Goal: Task Accomplishment & Management: Use online tool/utility

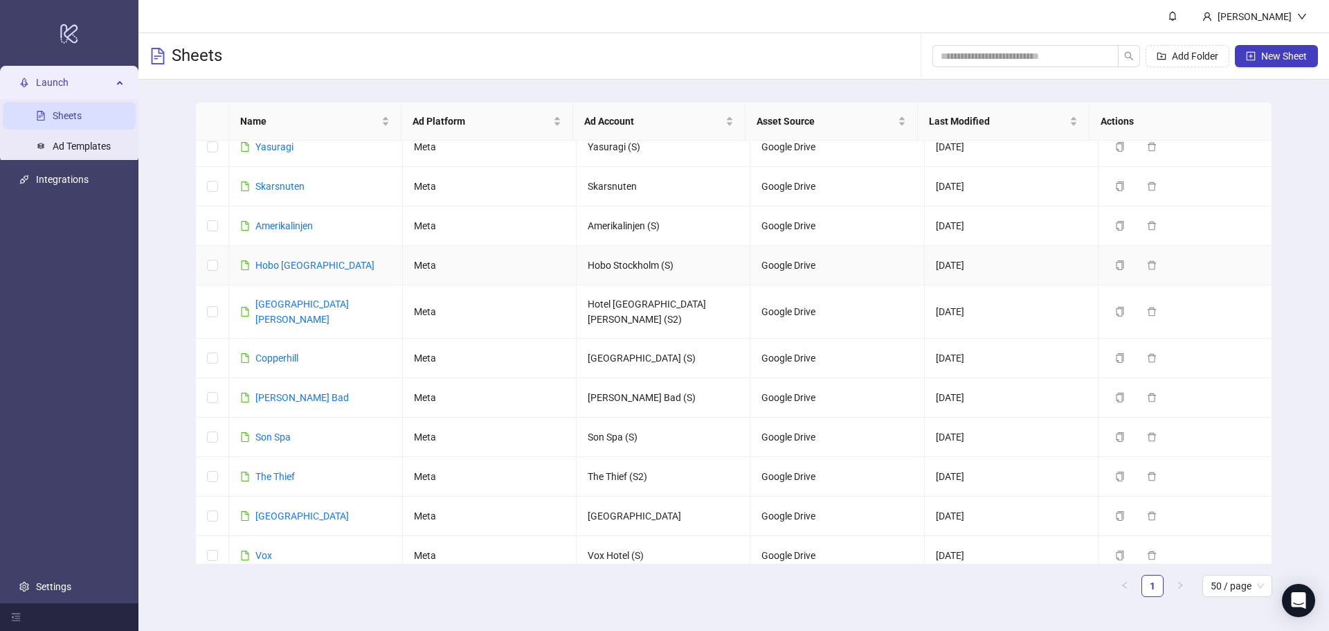
scroll to position [405, 0]
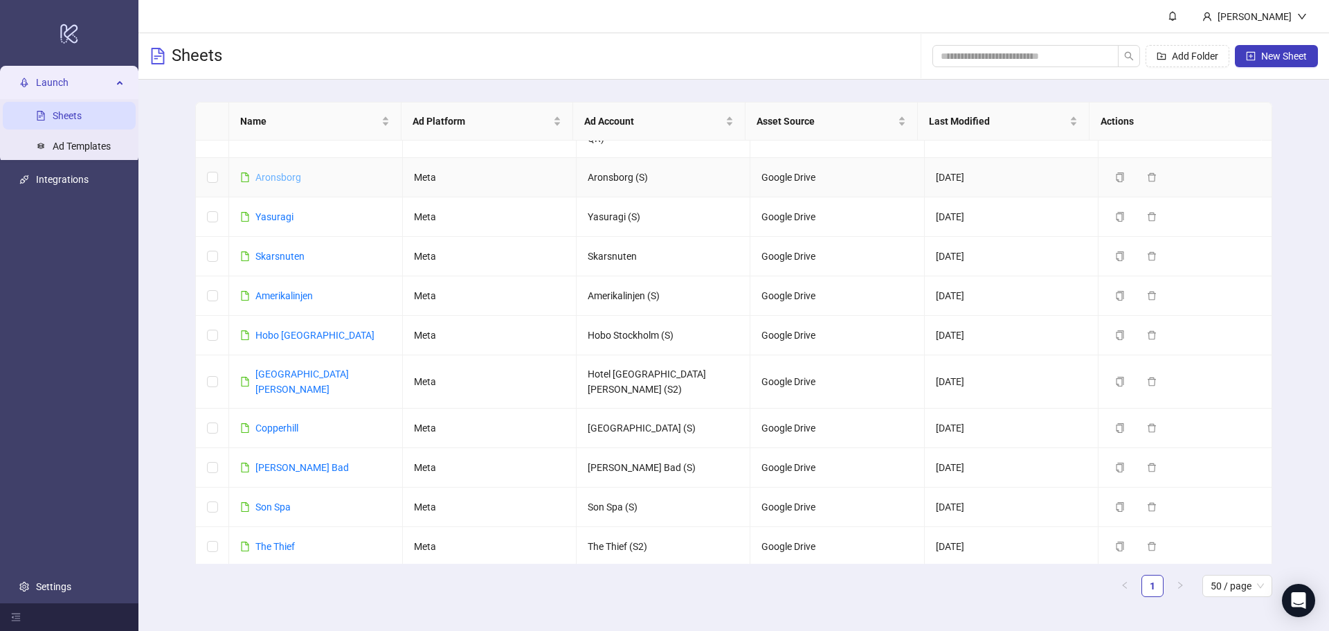
click at [293, 172] on link "Aronsborg" at bounding box center [278, 177] width 46 height 11
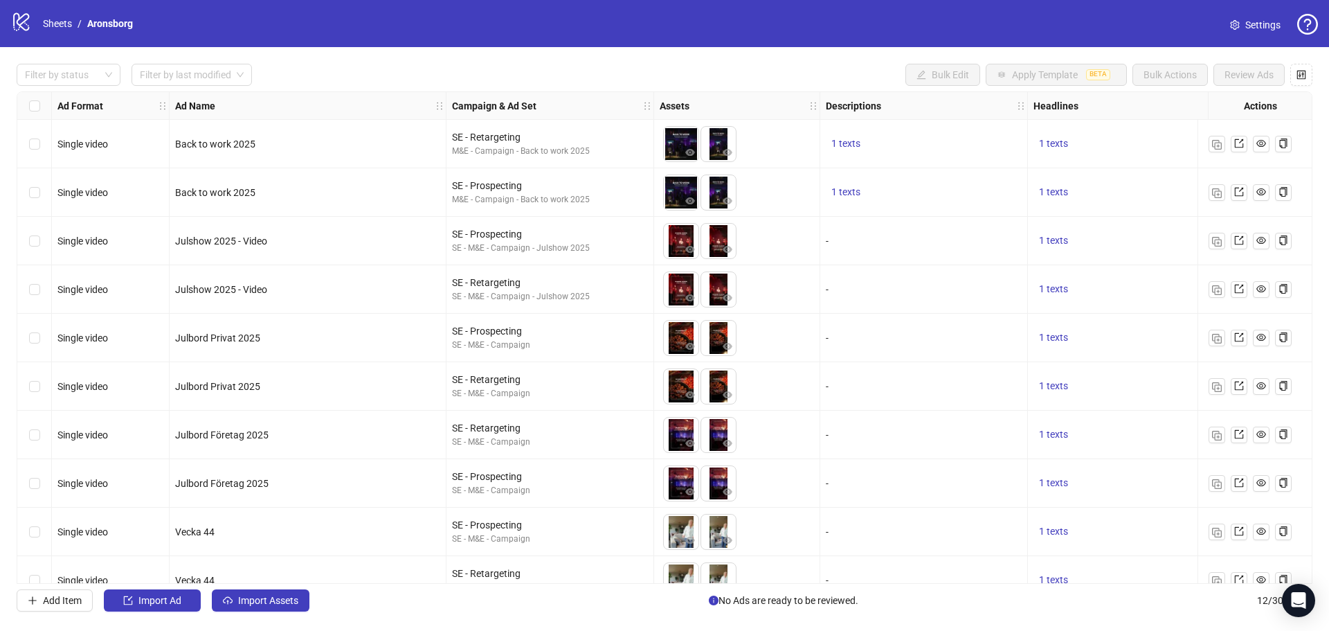
scroll to position [124, 0]
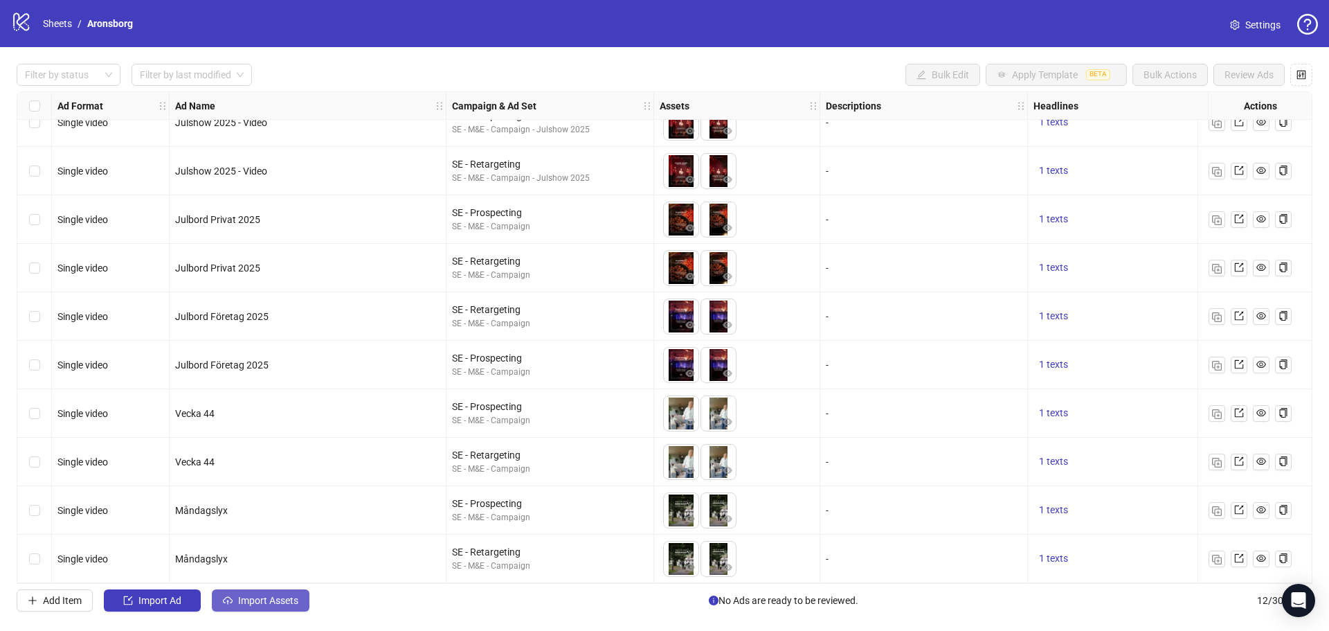
click at [262, 600] on span "Import Assets" at bounding box center [268, 600] width 60 height 11
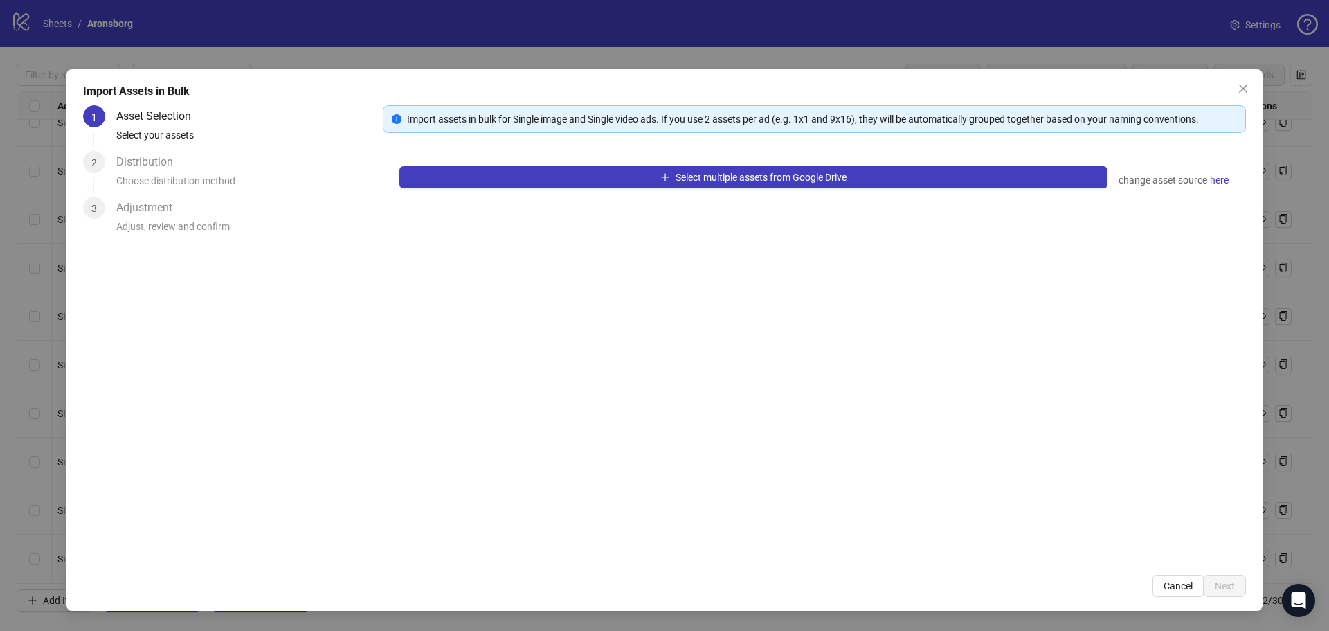
drag, startPoint x: 573, startPoint y: 219, endPoint x: 515, endPoint y: 222, distance: 57.5
click at [515, 222] on div "Select multiple assets from Google Drive change asset source here" at bounding box center [814, 354] width 863 height 408
click at [1250, 90] on span "Close" at bounding box center [1243, 88] width 22 height 11
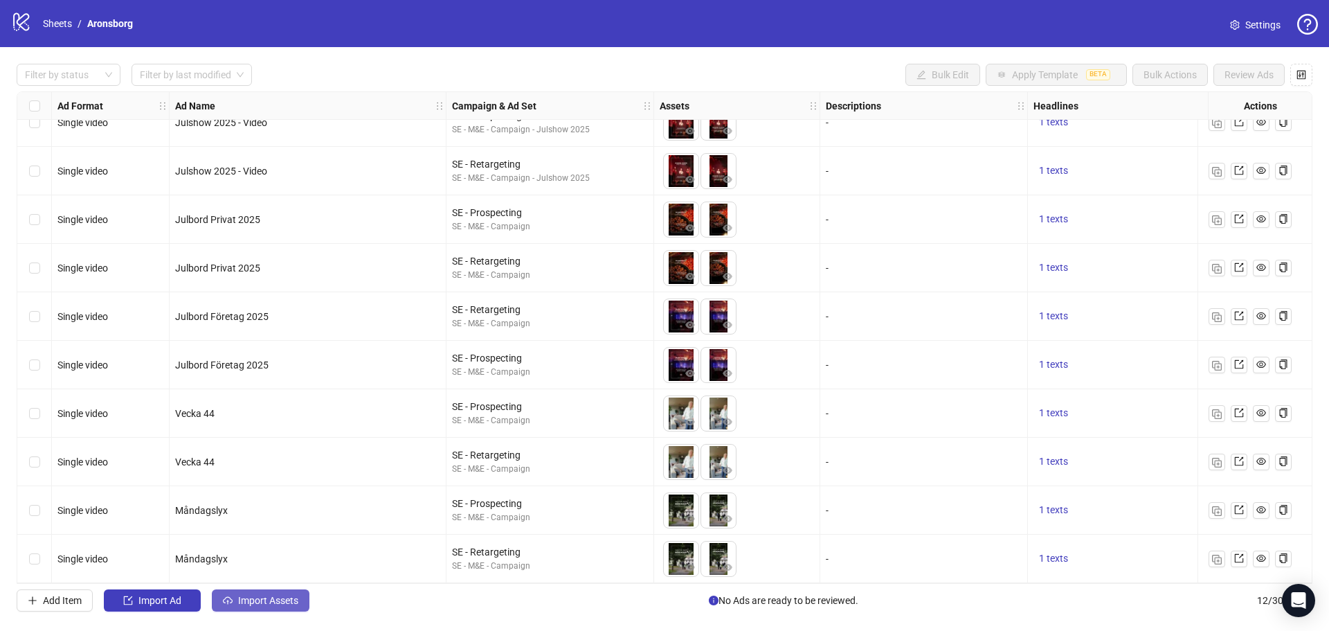
click at [267, 595] on span "Import Assets" at bounding box center [268, 600] width 60 height 11
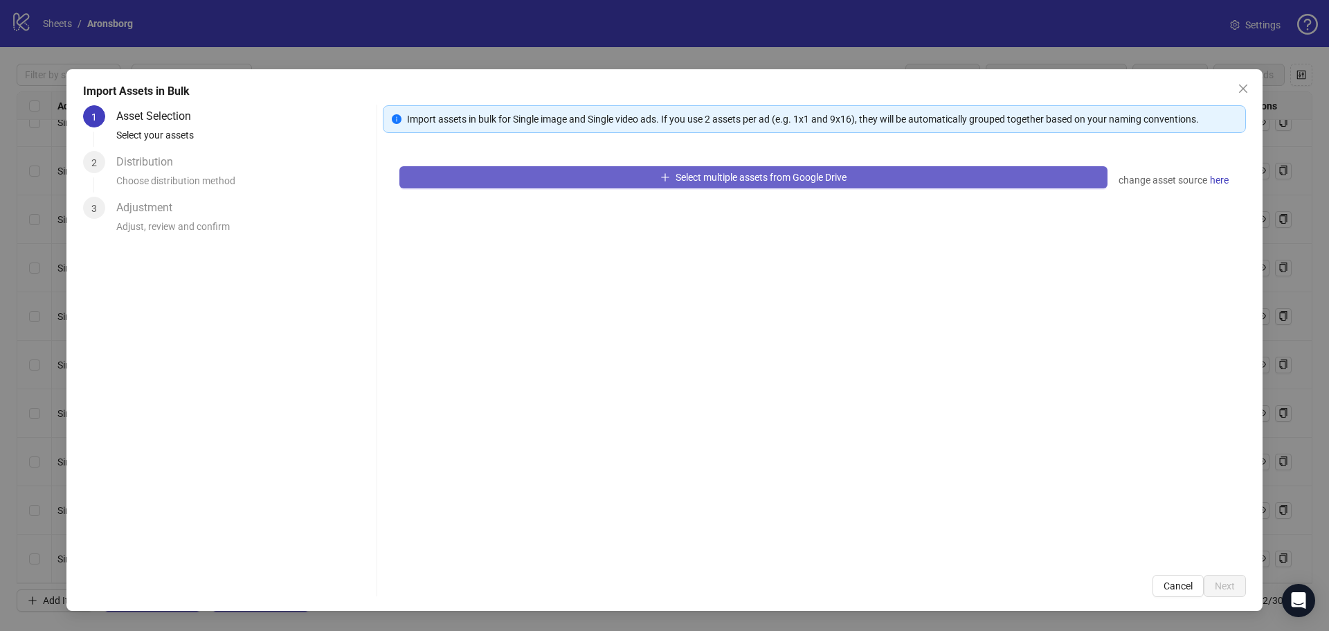
click at [775, 181] on span "Select multiple assets from Google Drive" at bounding box center [761, 177] width 171 height 11
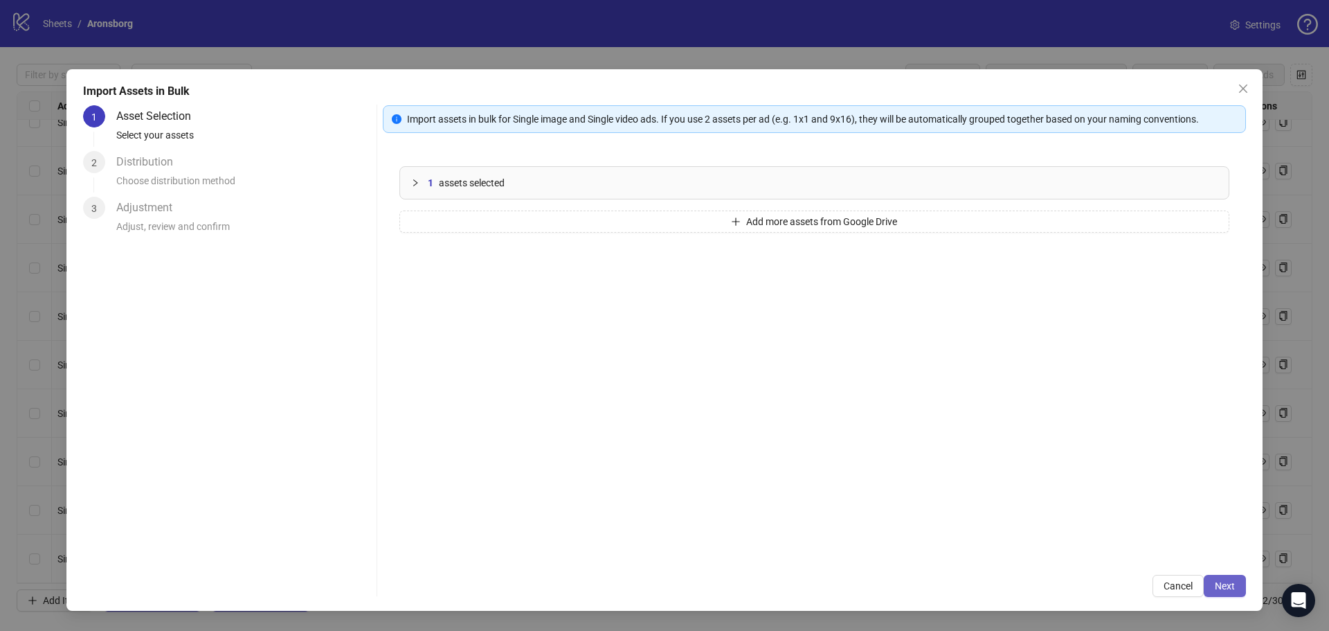
click at [1234, 590] on span "Next" at bounding box center [1225, 585] width 20 height 11
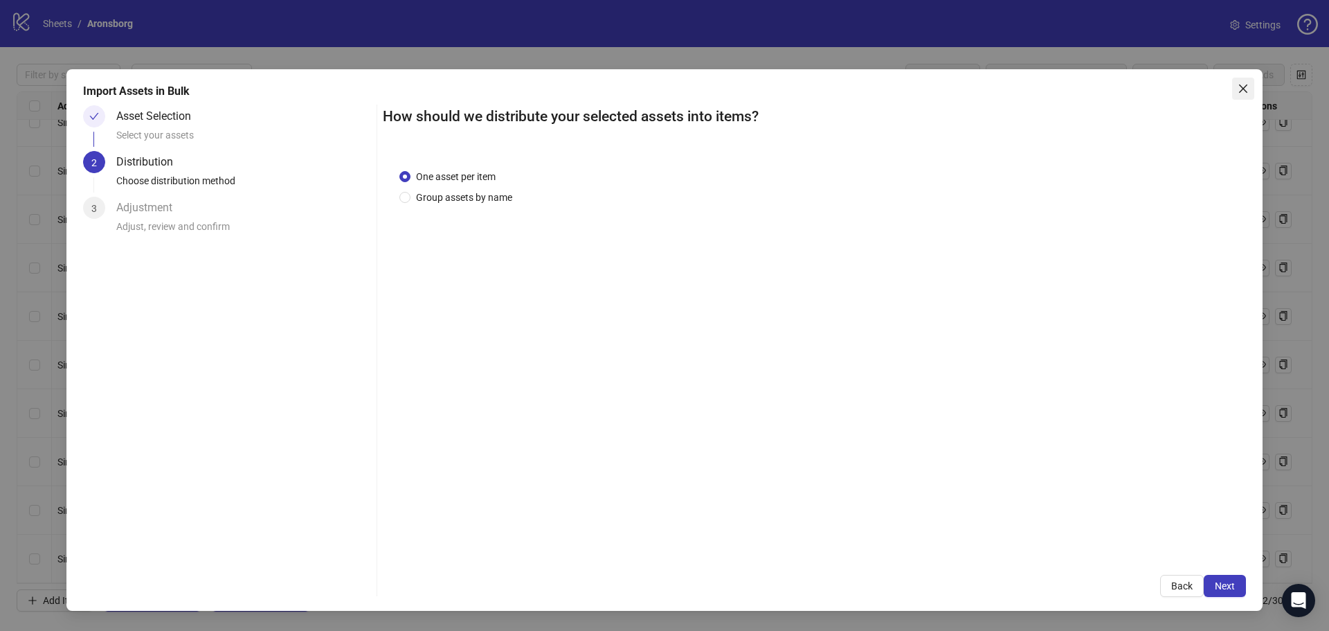
click at [1245, 96] on button "Close" at bounding box center [1243, 89] width 22 height 22
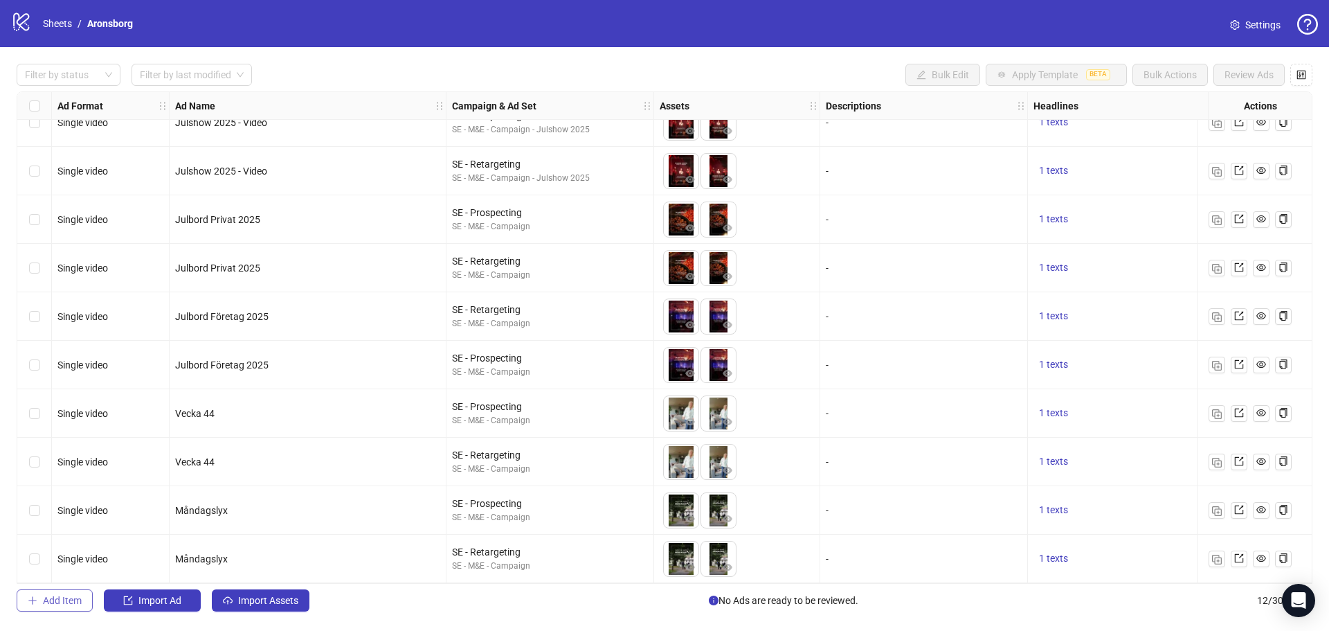
drag, startPoint x: 43, startPoint y: 609, endPoint x: 350, endPoint y: 435, distance: 353.1
click at [44, 609] on button "Add Item" at bounding box center [55, 600] width 76 height 22
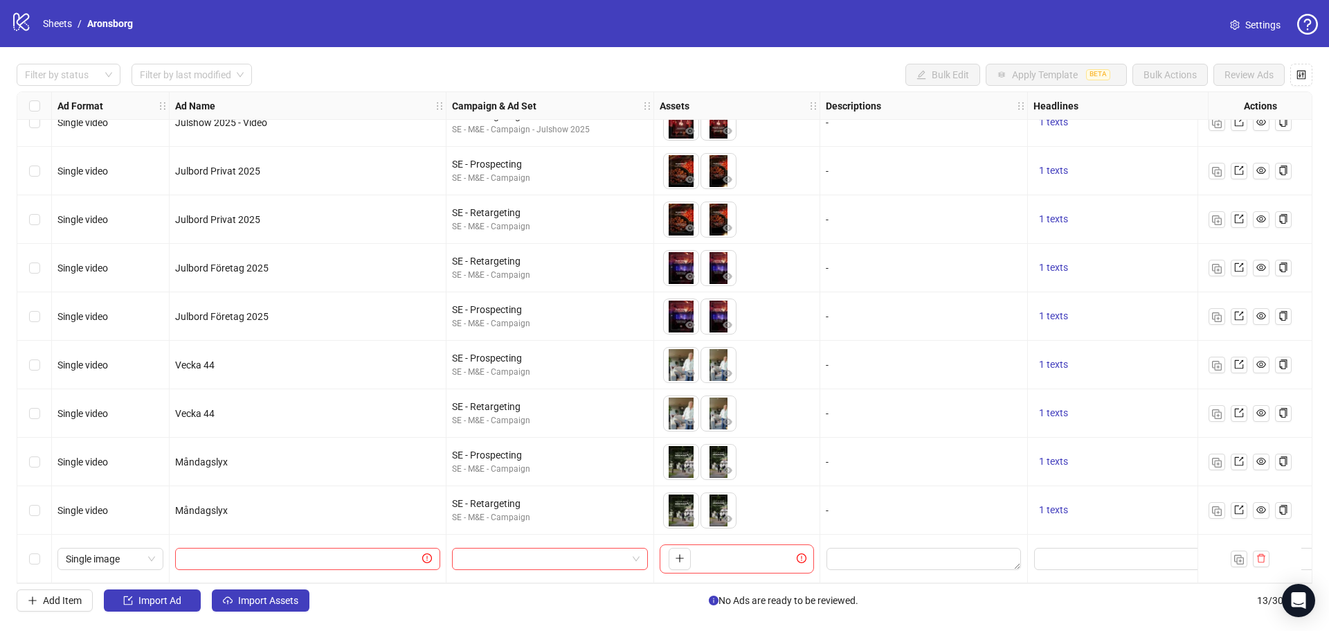
scroll to position [172, 0]
click at [139, 554] on span "Single image" at bounding box center [110, 558] width 89 height 21
click at [126, 415] on div "Single video" at bounding box center [111, 414] width 84 height 15
click at [353, 556] on input "text" at bounding box center [301, 558] width 236 height 15
type input "*"
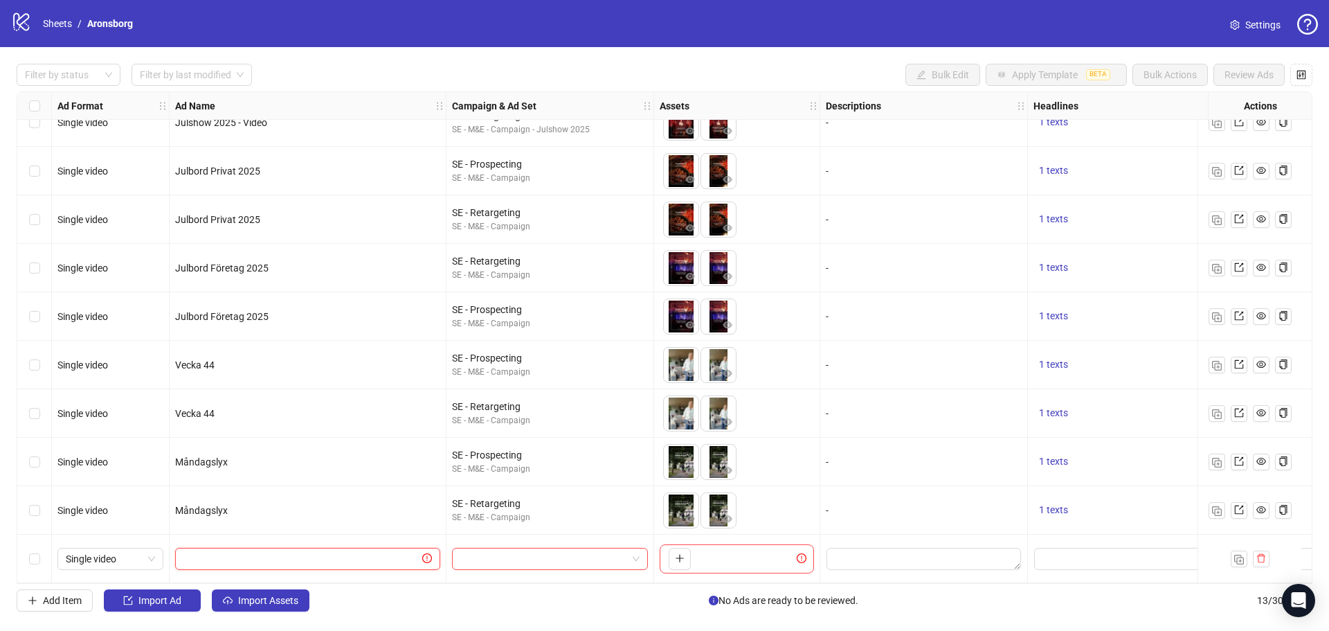
click at [330, 553] on input "text" at bounding box center [301, 558] width 236 height 15
type input "**********"
click at [531, 557] on input "search" at bounding box center [543, 558] width 167 height 21
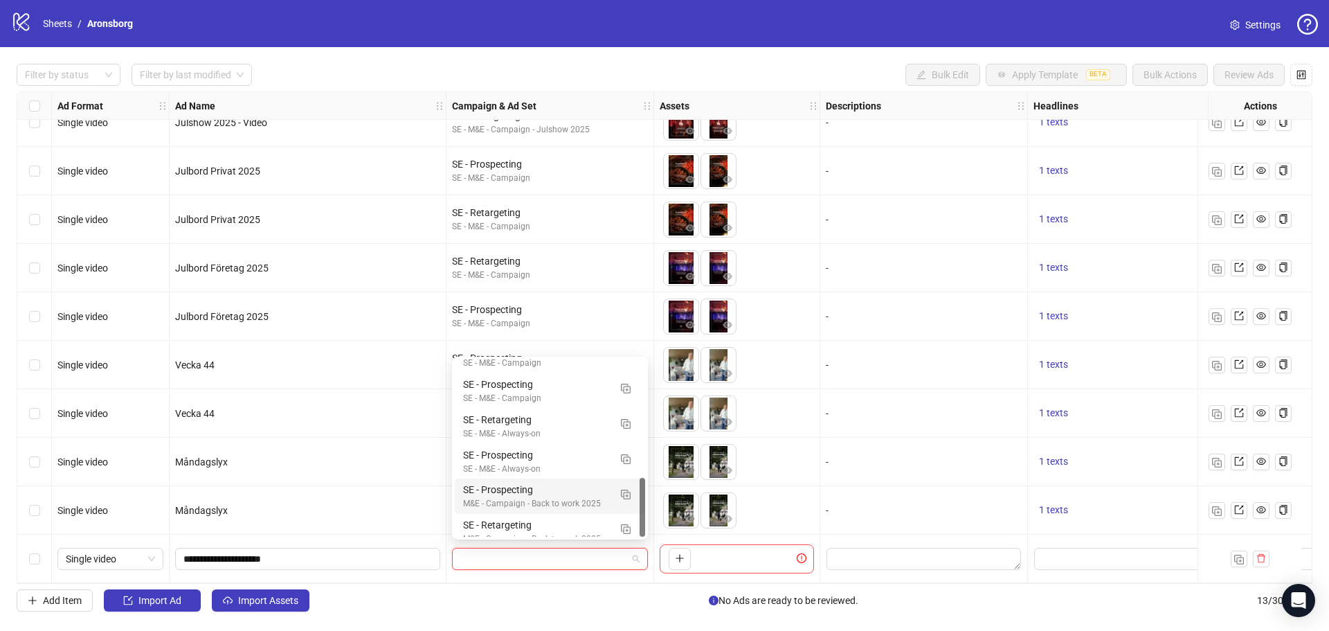
scroll to position [352, 0]
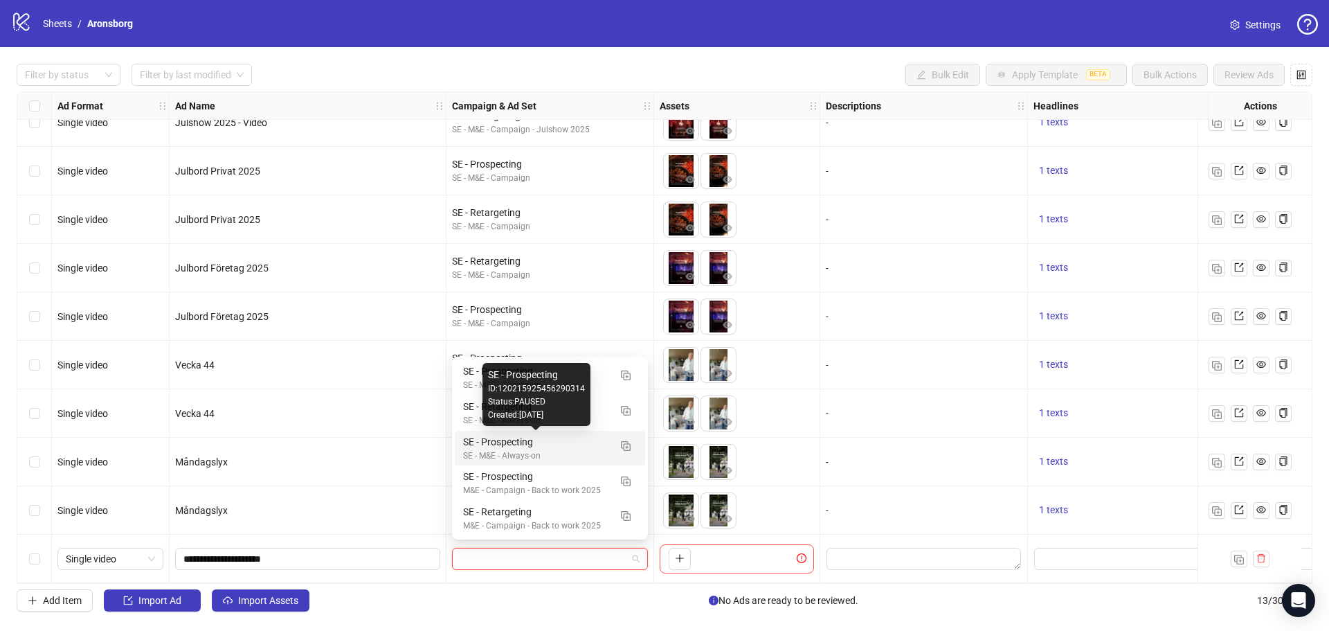
click at [588, 448] on div "SE - Prospecting" at bounding box center [536, 441] width 146 height 15
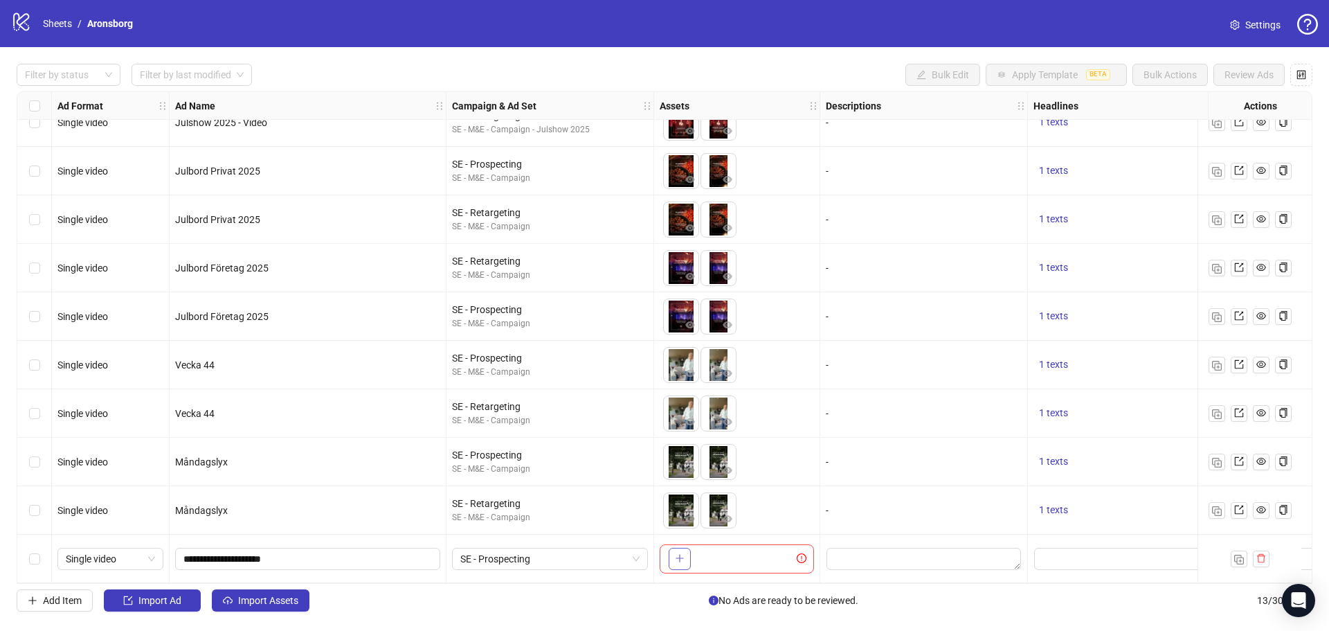
click at [685, 548] on button "button" at bounding box center [680, 559] width 22 height 22
click at [690, 544] on icon "close-circle" at bounding box center [690, 549] width 10 height 10
click at [682, 553] on icon "plus" at bounding box center [680, 558] width 10 height 10
drag, startPoint x: 687, startPoint y: 528, endPoint x: 667, endPoint y: 529, distance: 20.1
click at [667, 529] on div "To pick up a draggable item, press the space bar. While dragging, use the arrow…" at bounding box center [737, 510] width 166 height 48
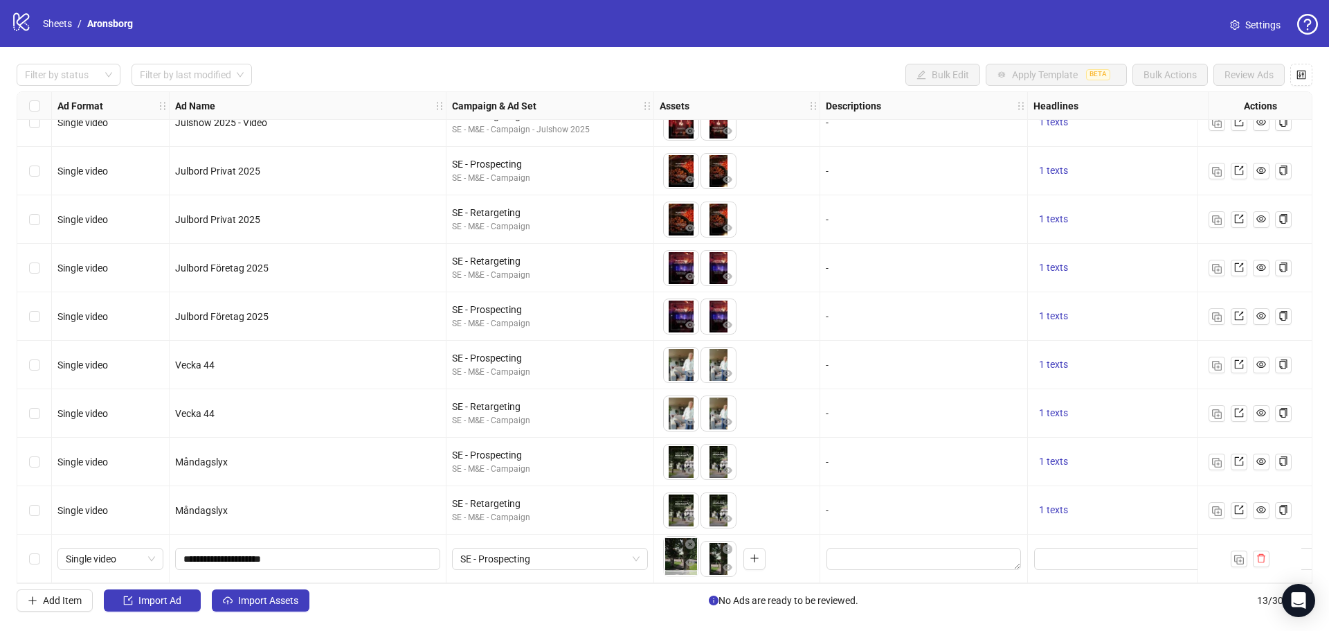
drag, startPoint x: 717, startPoint y: 557, endPoint x: 683, endPoint y: 558, distance: 33.2
click at [683, 558] on body "logo/logo-mobile Sheets / Aronsborg Settings Filter by status Filter by last mo…" at bounding box center [664, 315] width 1329 height 631
click at [686, 562] on icon "eye" at bounding box center [690, 567] width 10 height 10
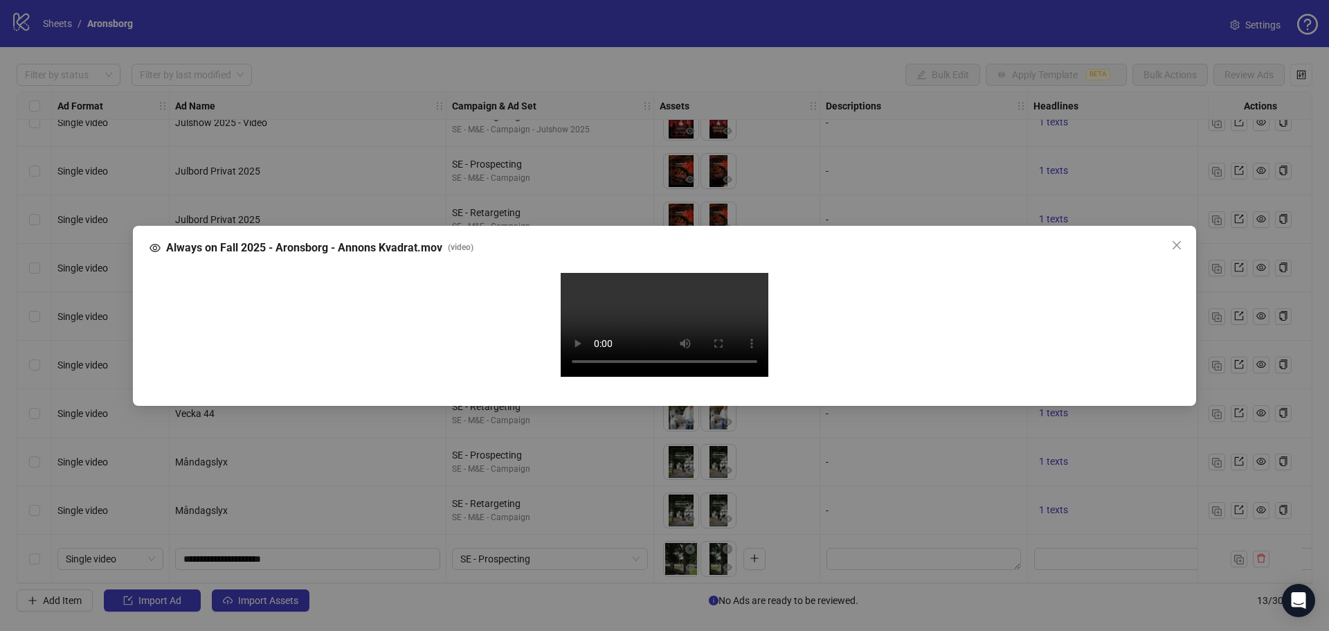
drag, startPoint x: 765, startPoint y: 287, endPoint x: 1114, endPoint y: 215, distance: 356.1
drag, startPoint x: 1114, startPoint y: 215, endPoint x: 1010, endPoint y: 154, distance: 120.4
click at [1010, 273] on div "Your browser does not support the video tag." at bounding box center [665, 327] width 1008 height 108
click at [1176, 240] on icon "close" at bounding box center [1176, 245] width 11 height 11
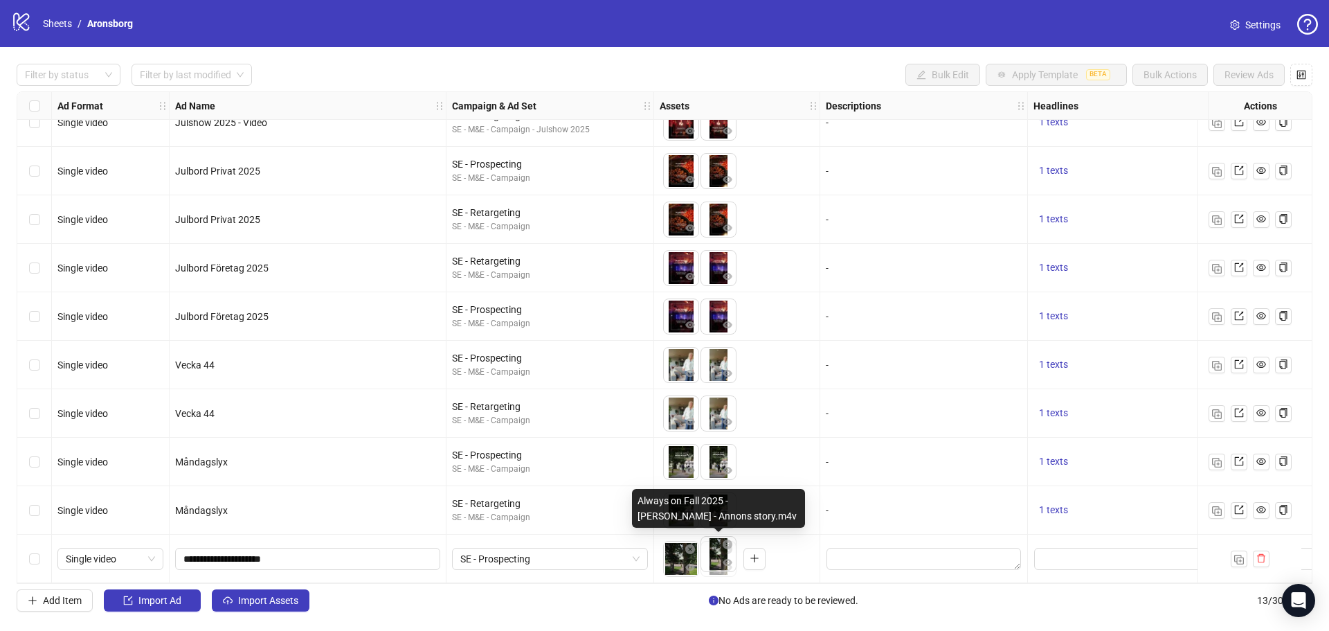
click at [719, 555] on body "logo/logo-mobile Sheets / Aronsborg Settings Filter by status Filter by last mo…" at bounding box center [664, 315] width 1329 height 631
click at [726, 564] on icon "eye" at bounding box center [728, 567] width 10 height 7
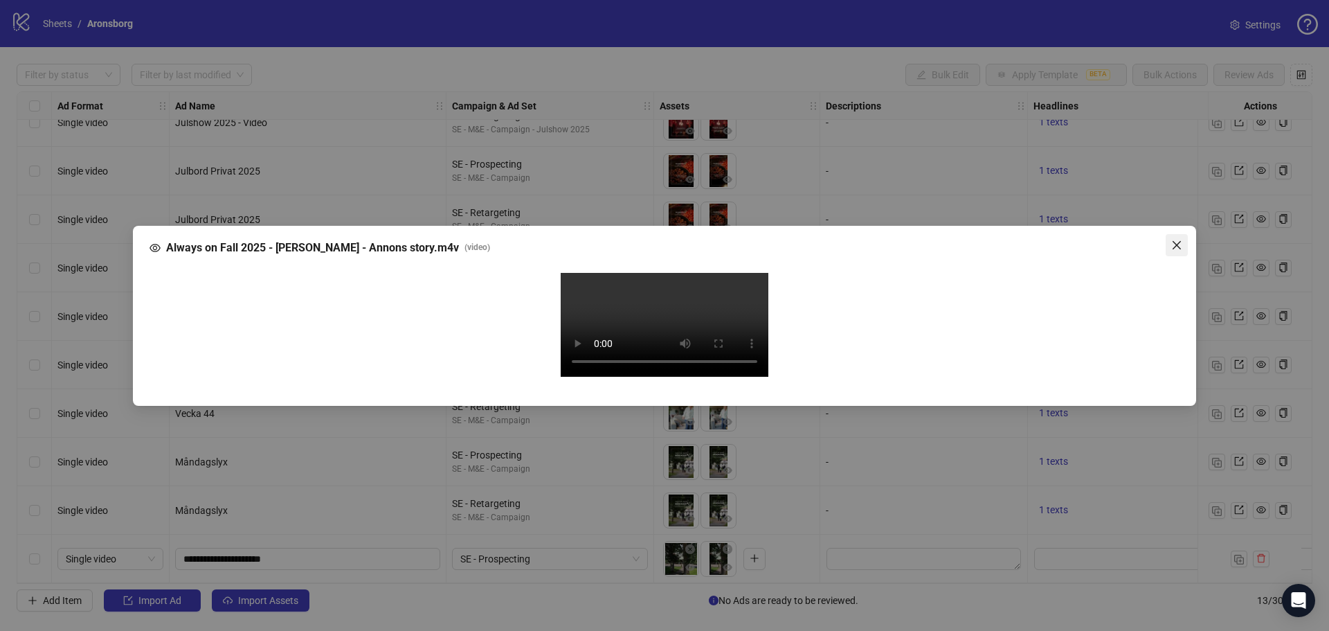
click at [1176, 240] on icon "close" at bounding box center [1176, 245] width 11 height 11
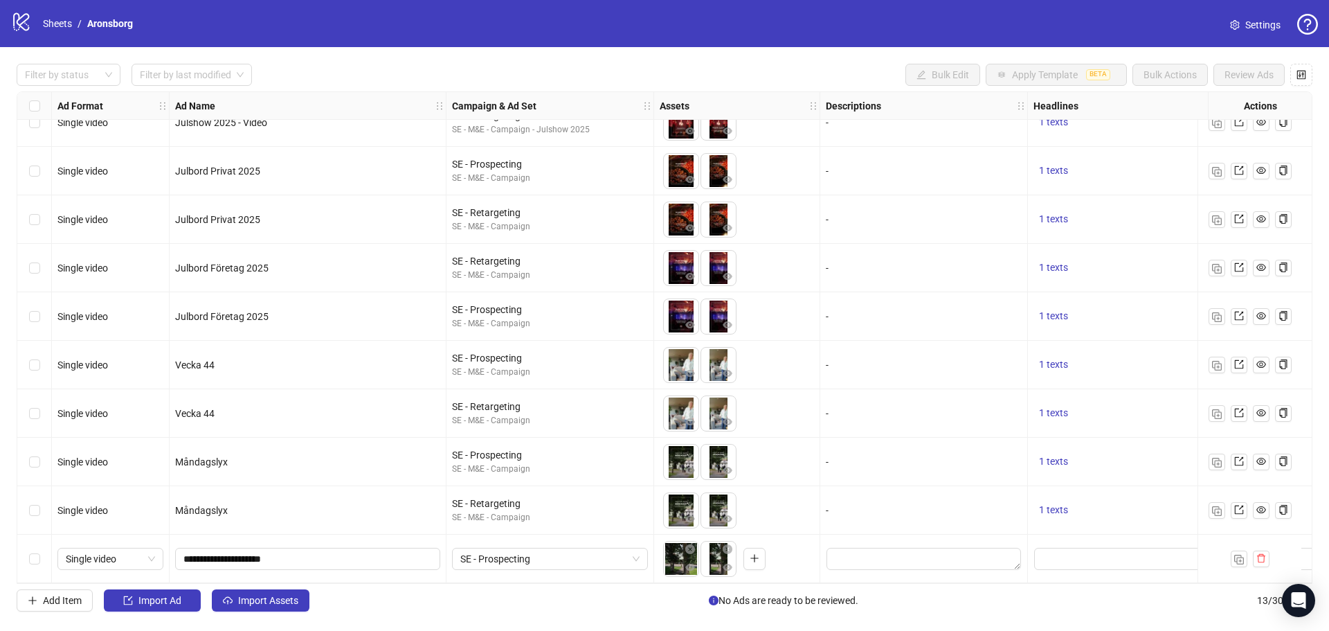
click at [41, 555] on div "Select row 13" at bounding box center [34, 558] width 35 height 48
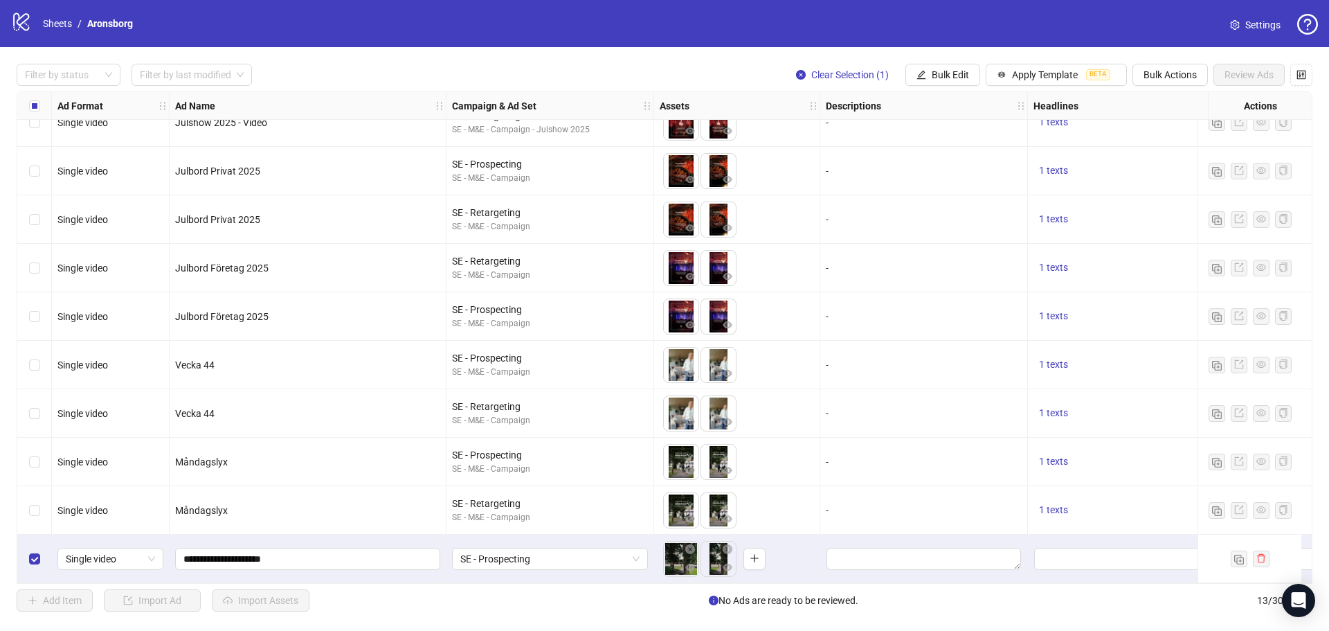
click at [41, 555] on div "Select row 13" at bounding box center [34, 558] width 35 height 48
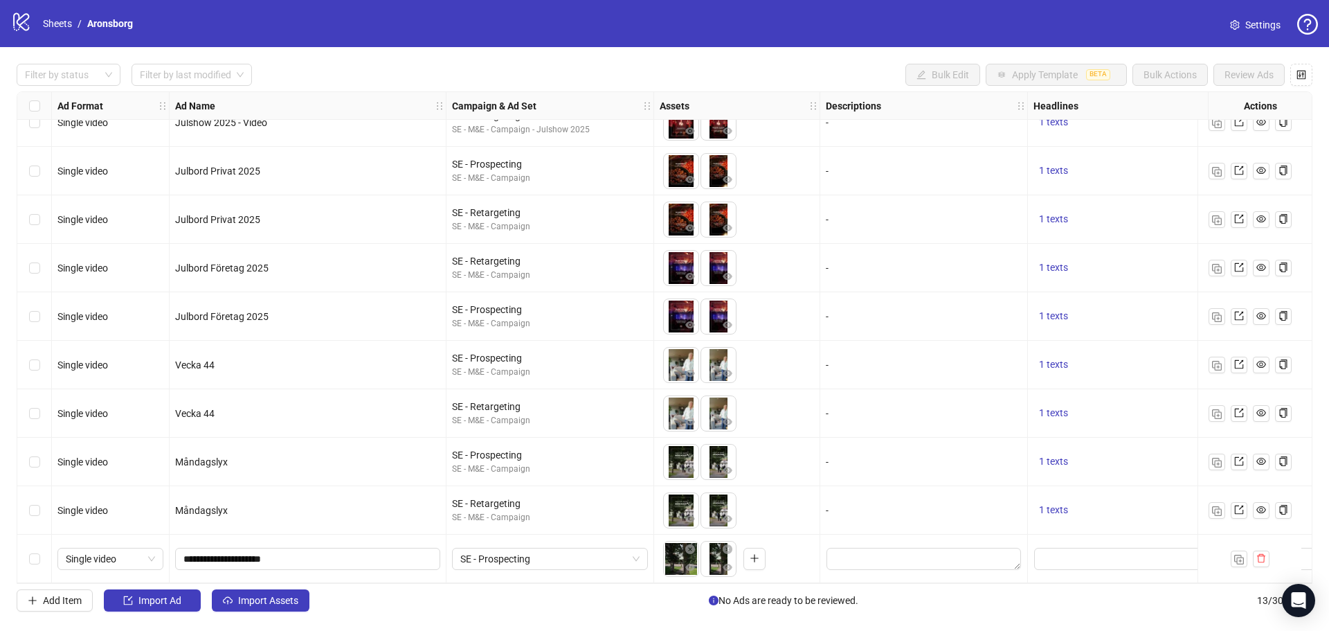
click at [42, 551] on div "Select row 13" at bounding box center [34, 558] width 35 height 48
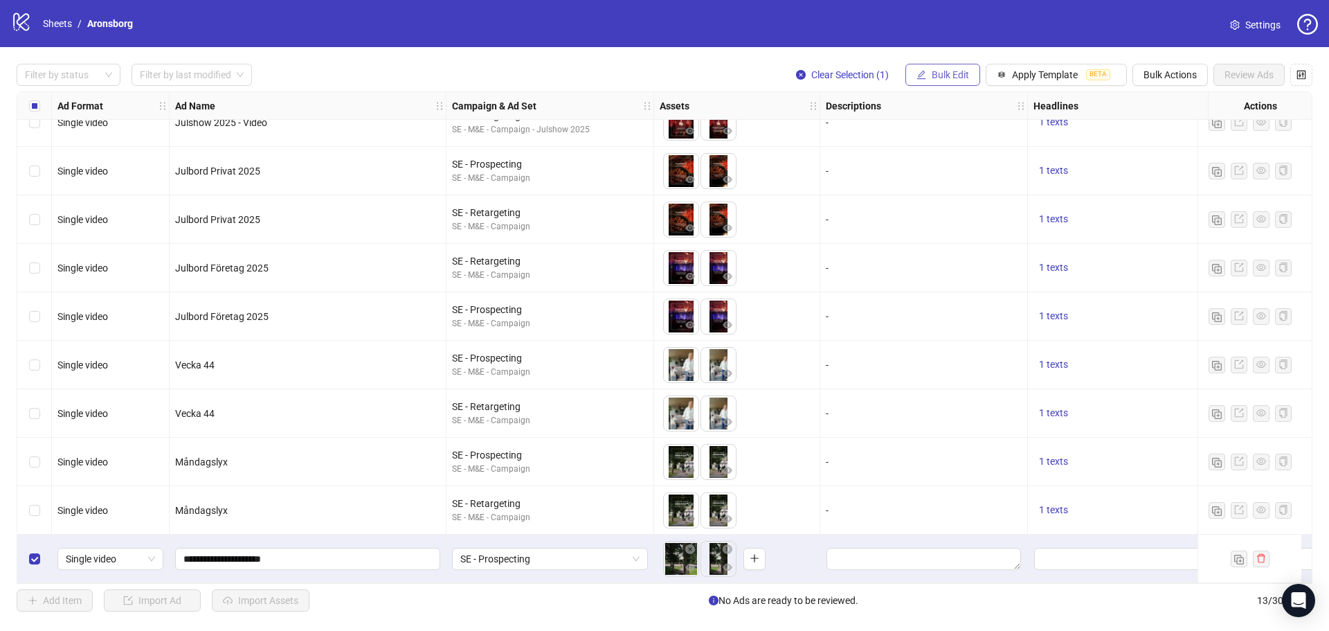
click at [955, 78] on span "Bulk Edit" at bounding box center [950, 74] width 37 height 11
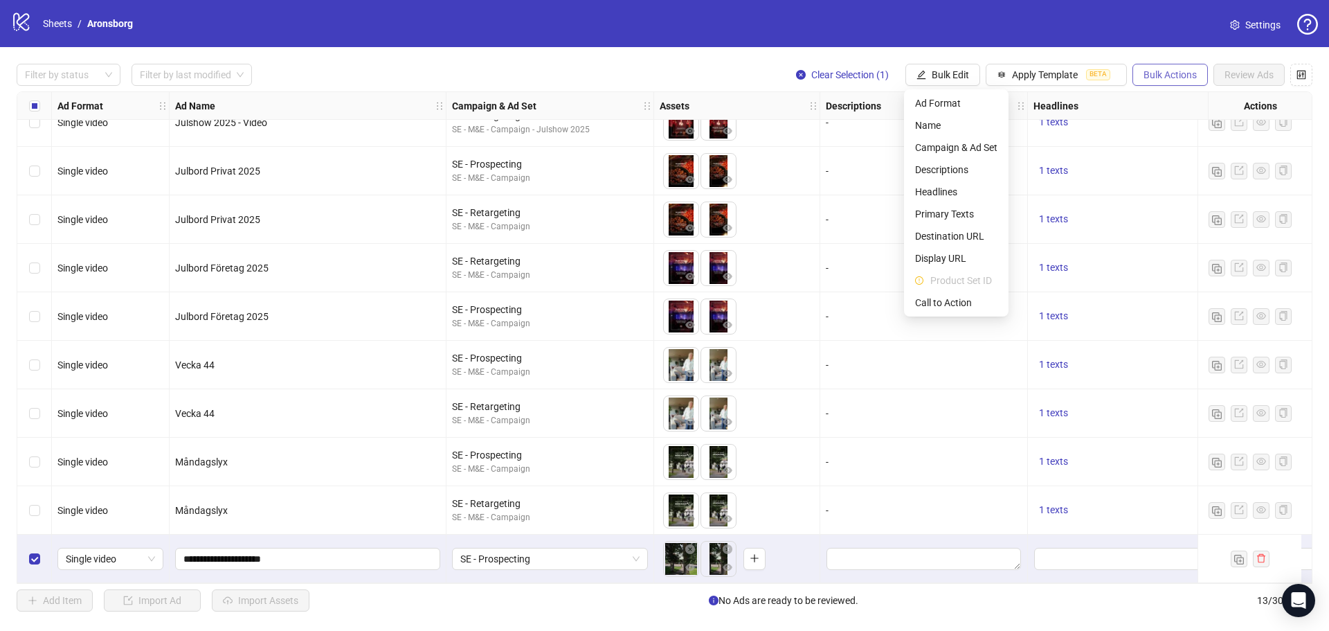
click at [1161, 78] on span "Bulk Actions" at bounding box center [1170, 74] width 53 height 11
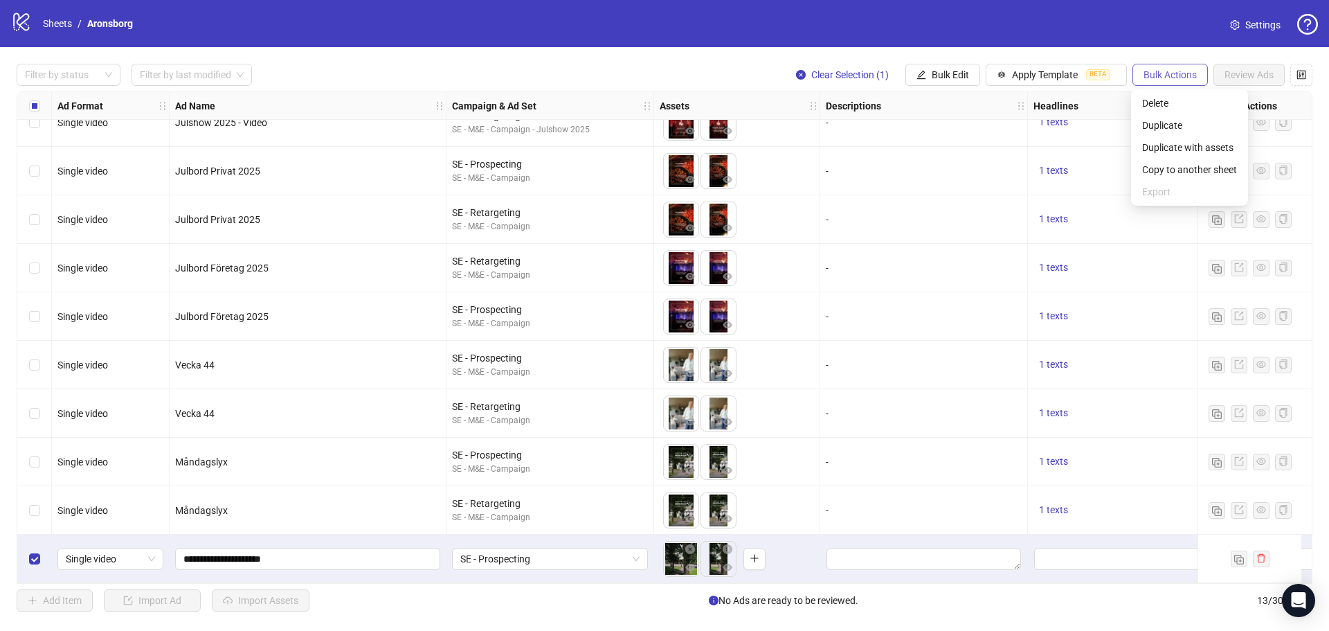
click at [1161, 78] on span "Bulk Actions" at bounding box center [1170, 74] width 53 height 11
click at [1174, 150] on span "Duplicate with assets" at bounding box center [1189, 147] width 95 height 15
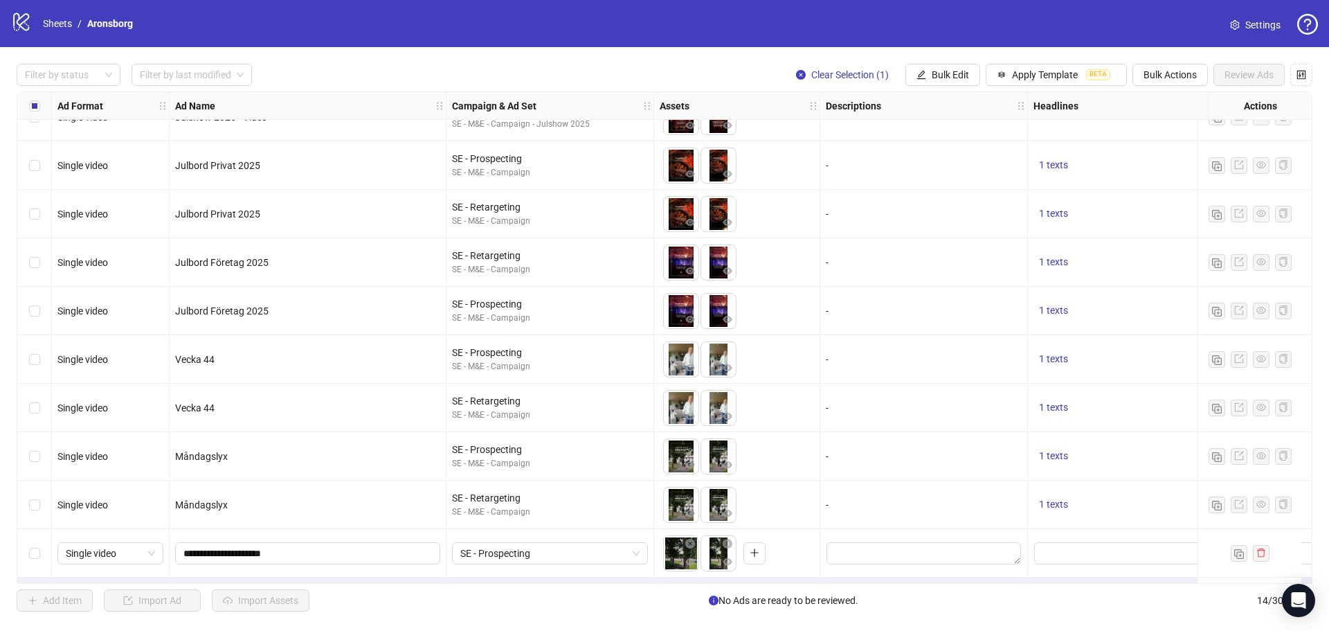
scroll to position [221, 0]
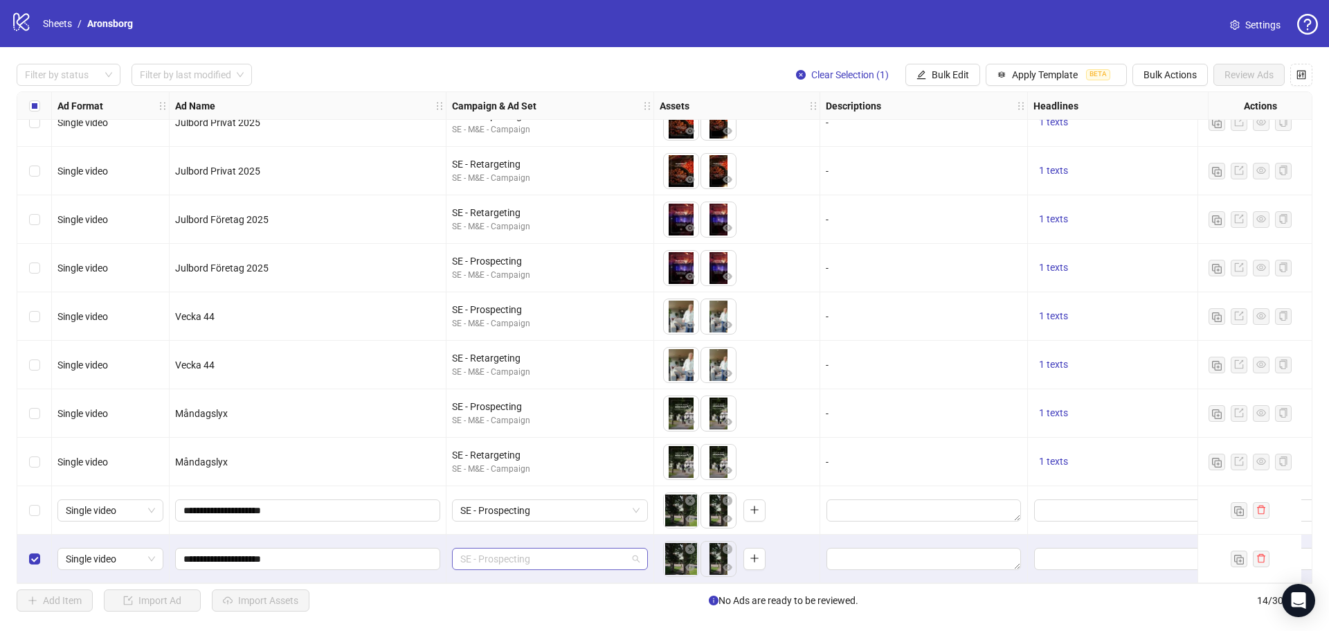
click at [523, 559] on span "SE - Prospecting" at bounding box center [549, 558] width 179 height 21
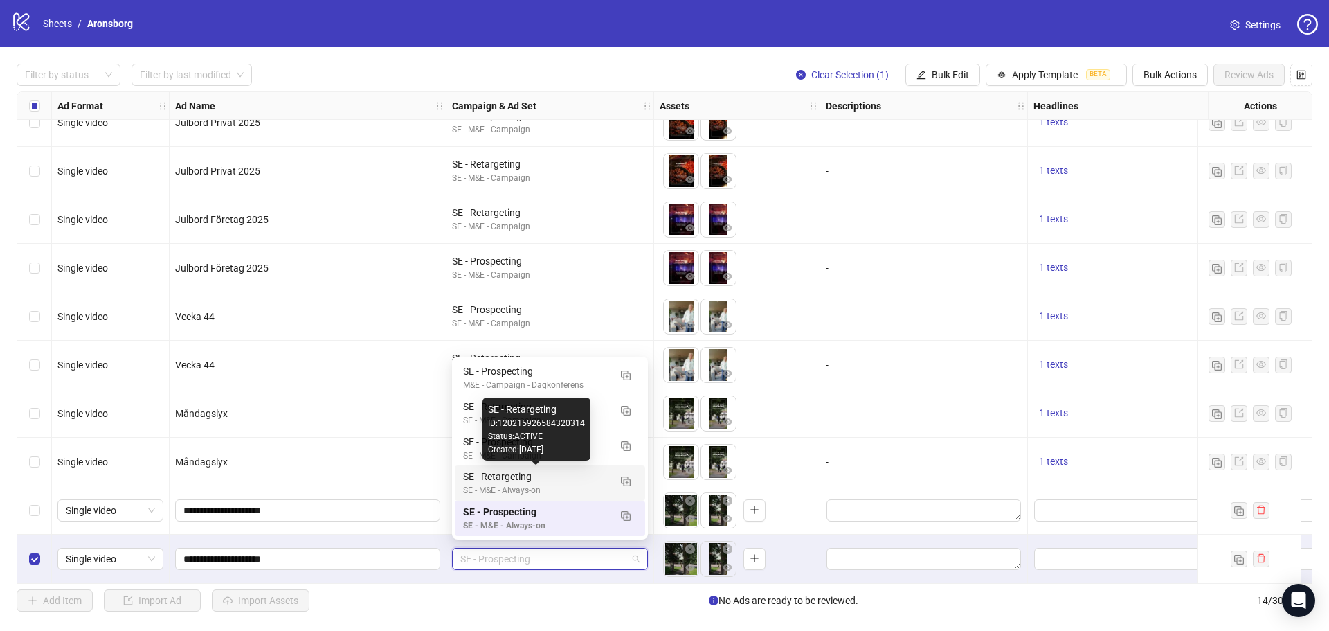
click at [557, 482] on div "SE - Retargeting" at bounding box center [536, 476] width 146 height 15
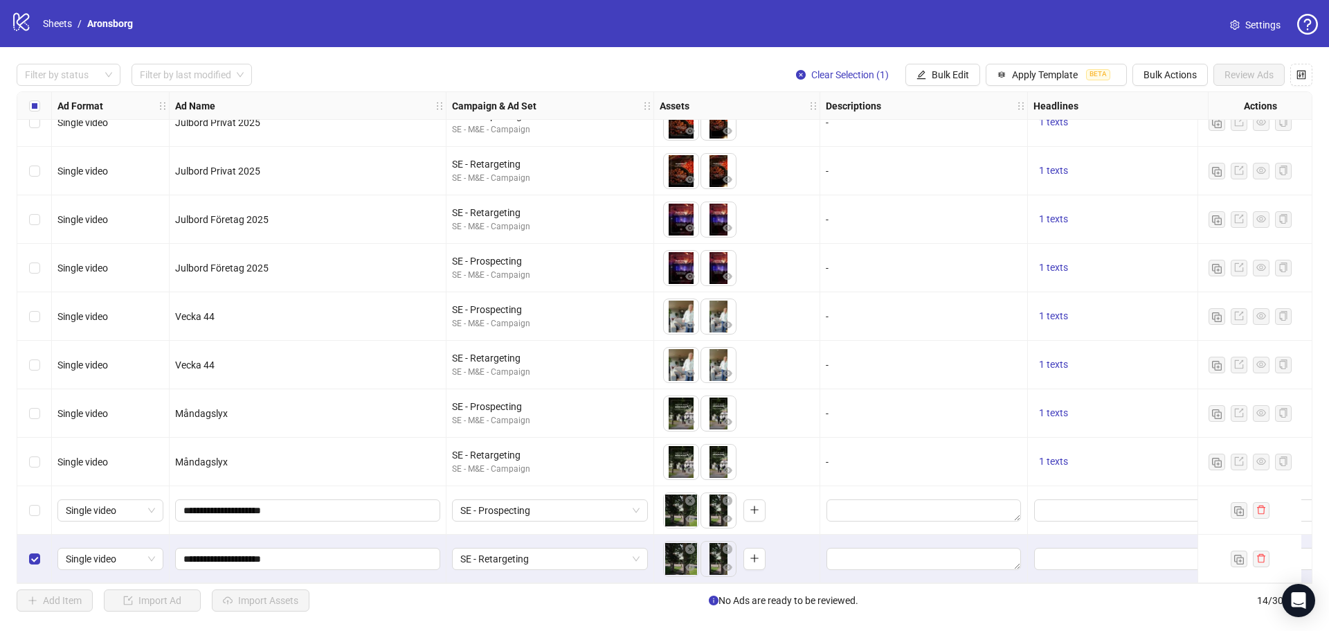
click at [447, 577] on div "SE - Retargeting" at bounding box center [551, 558] width 208 height 48
click at [444, 576] on div "**********" at bounding box center [308, 558] width 277 height 48
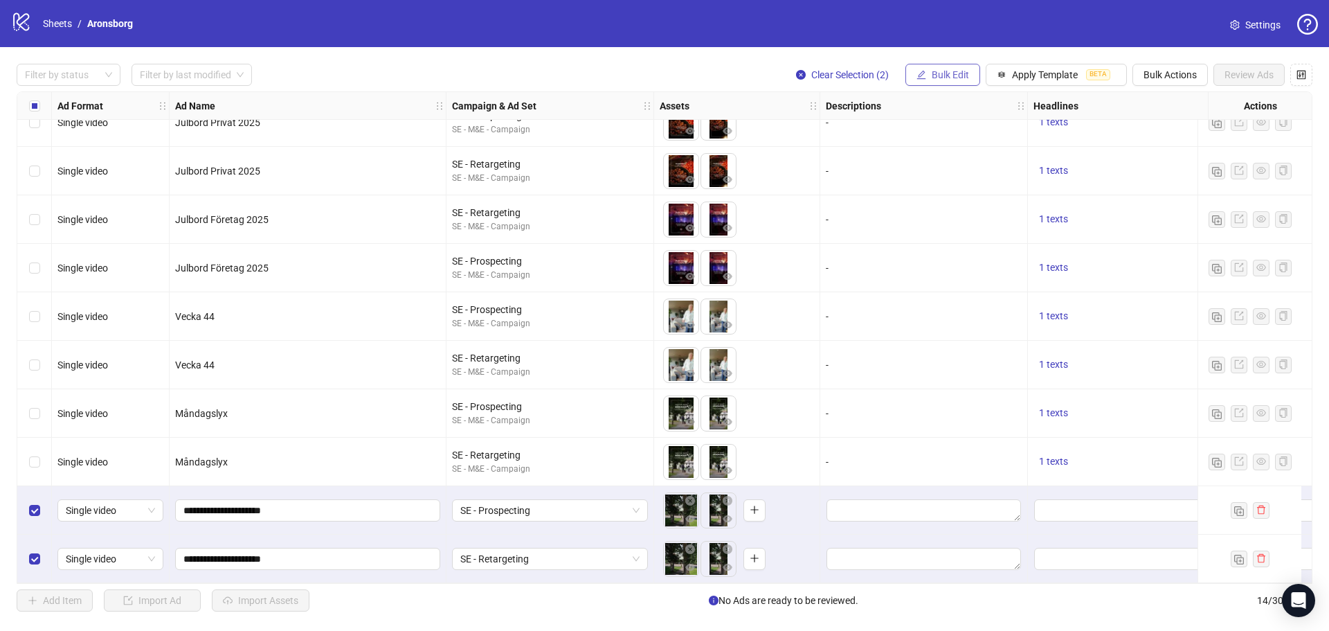
click at [960, 73] on span "Bulk Edit" at bounding box center [950, 74] width 37 height 11
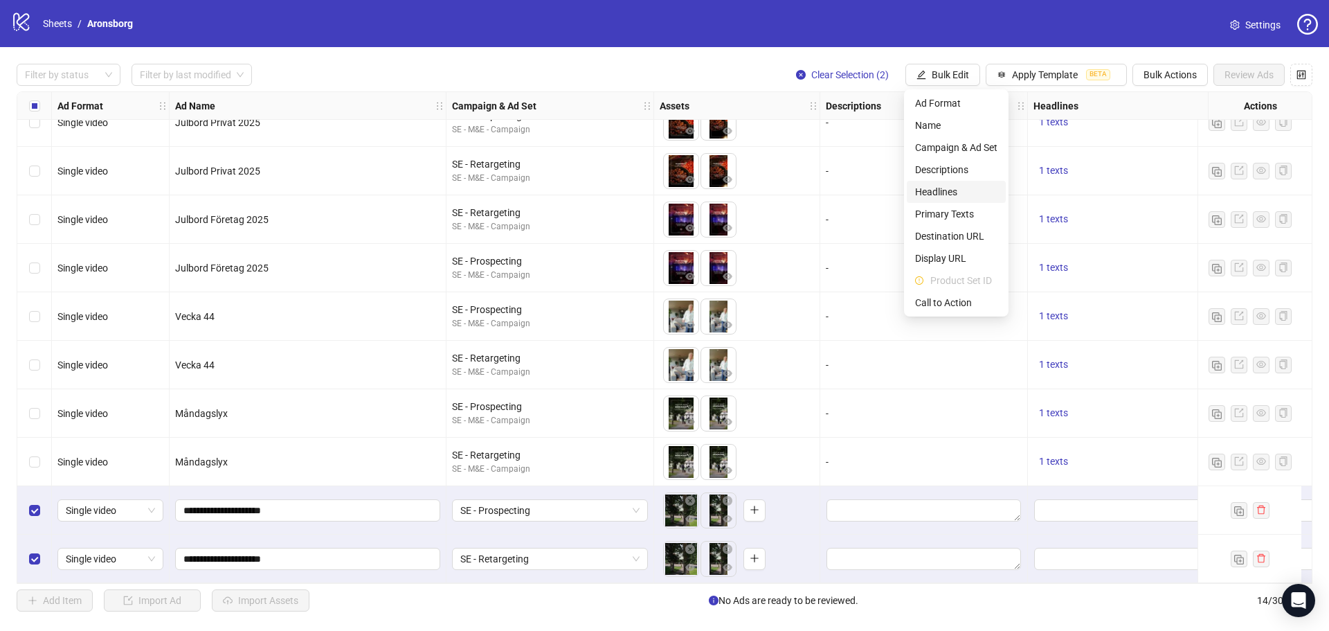
click at [960, 190] on span "Headlines" at bounding box center [956, 191] width 82 height 15
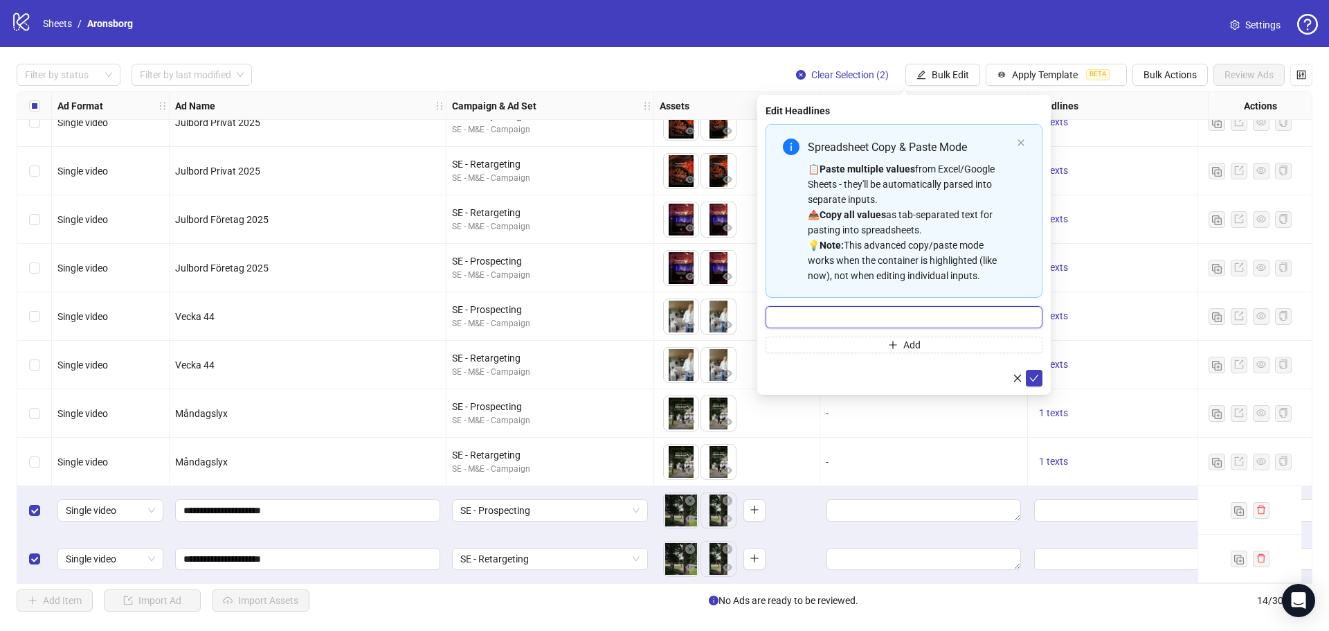
click at [849, 307] on input "Multi-input container - paste or copy values" at bounding box center [904, 317] width 277 height 22
paste input "**********"
type input "**********"
click at [1032, 378] on icon "check" at bounding box center [1034, 378] width 9 height 7
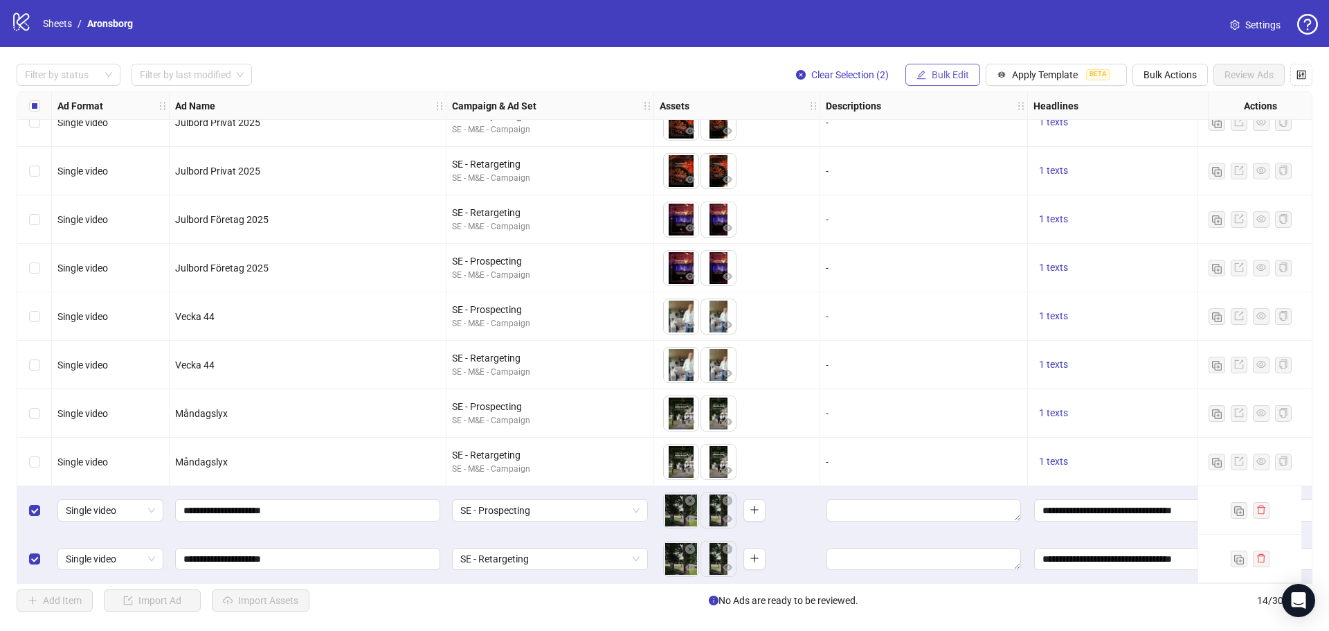
click at [949, 71] on span "Bulk Edit" at bounding box center [950, 74] width 37 height 11
drag, startPoint x: 949, startPoint y: 71, endPoint x: 942, endPoint y: 71, distance: 7.6
click at [942, 71] on span "Bulk Edit" at bounding box center [950, 74] width 37 height 11
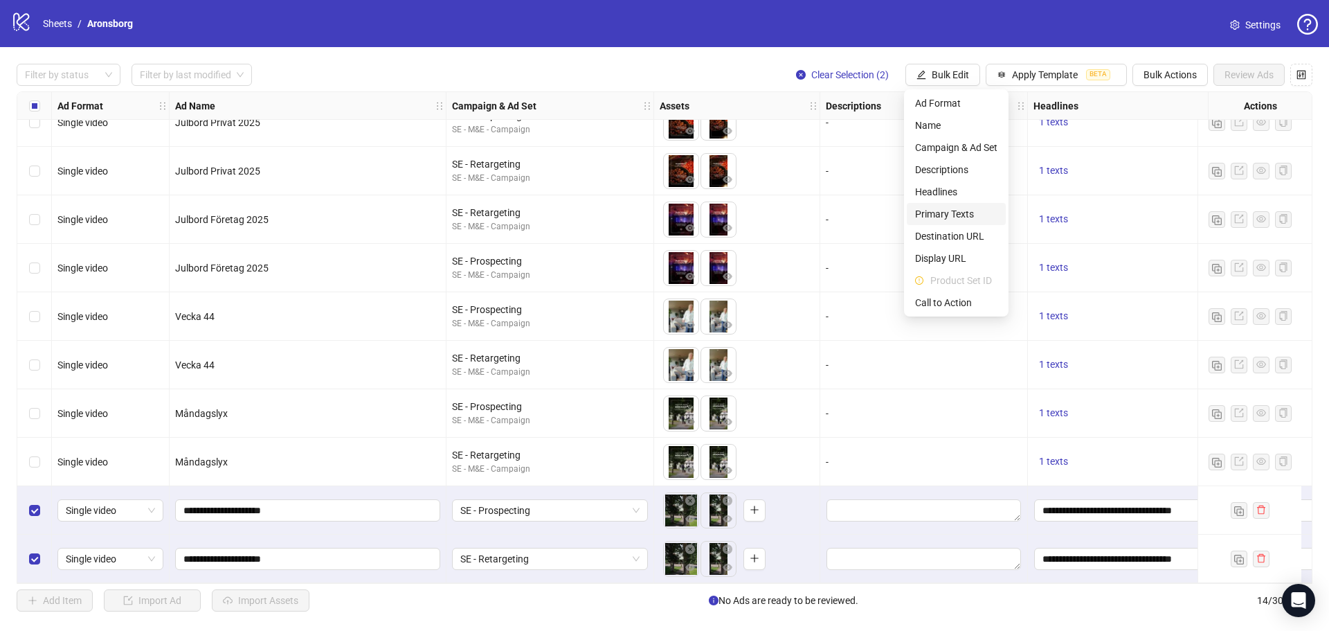
click at [956, 210] on span "Primary Texts" at bounding box center [956, 213] width 82 height 15
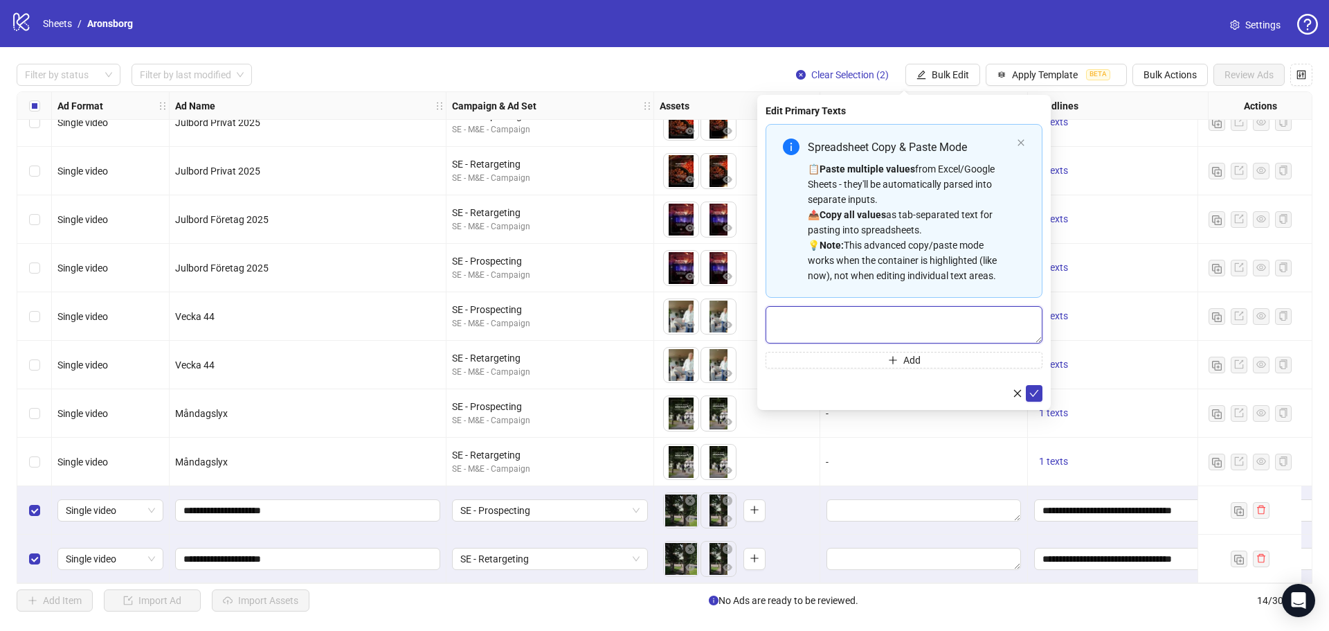
click at [838, 328] on textarea "Multi-text input container - paste or copy values" at bounding box center [904, 324] width 277 height 37
paste textarea "**********"
type textarea "**********"
click at [1035, 392] on icon "check" at bounding box center [1034, 393] width 10 height 10
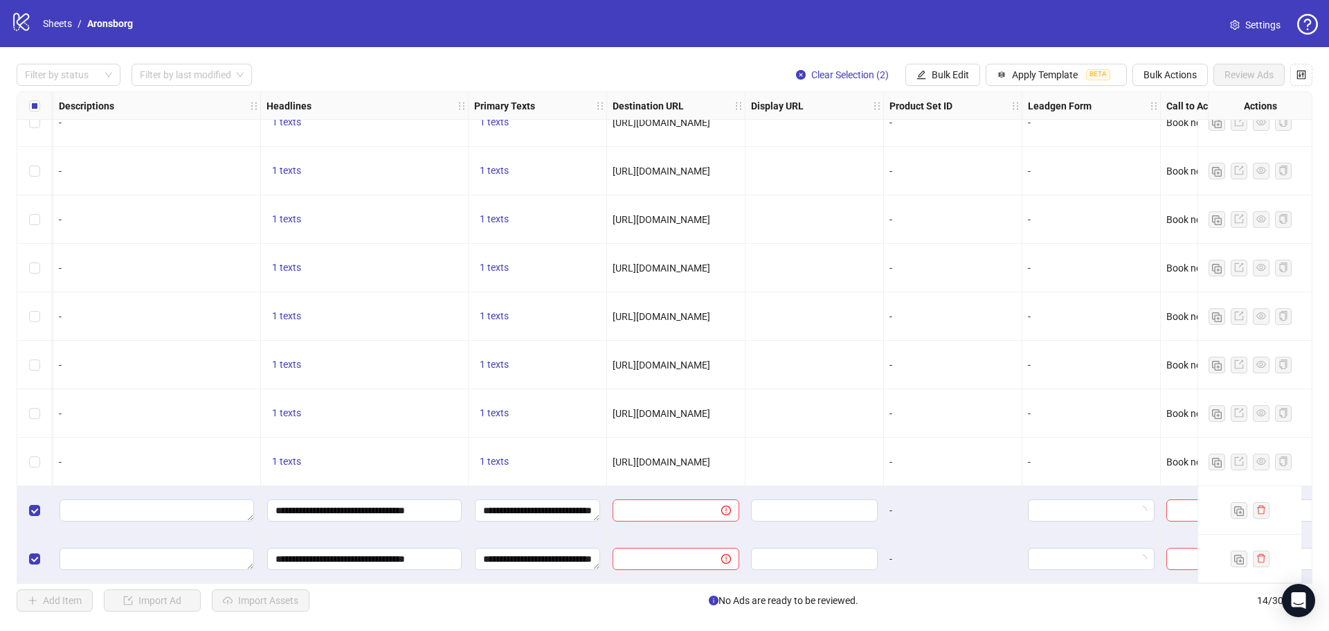
scroll to position [221, 795]
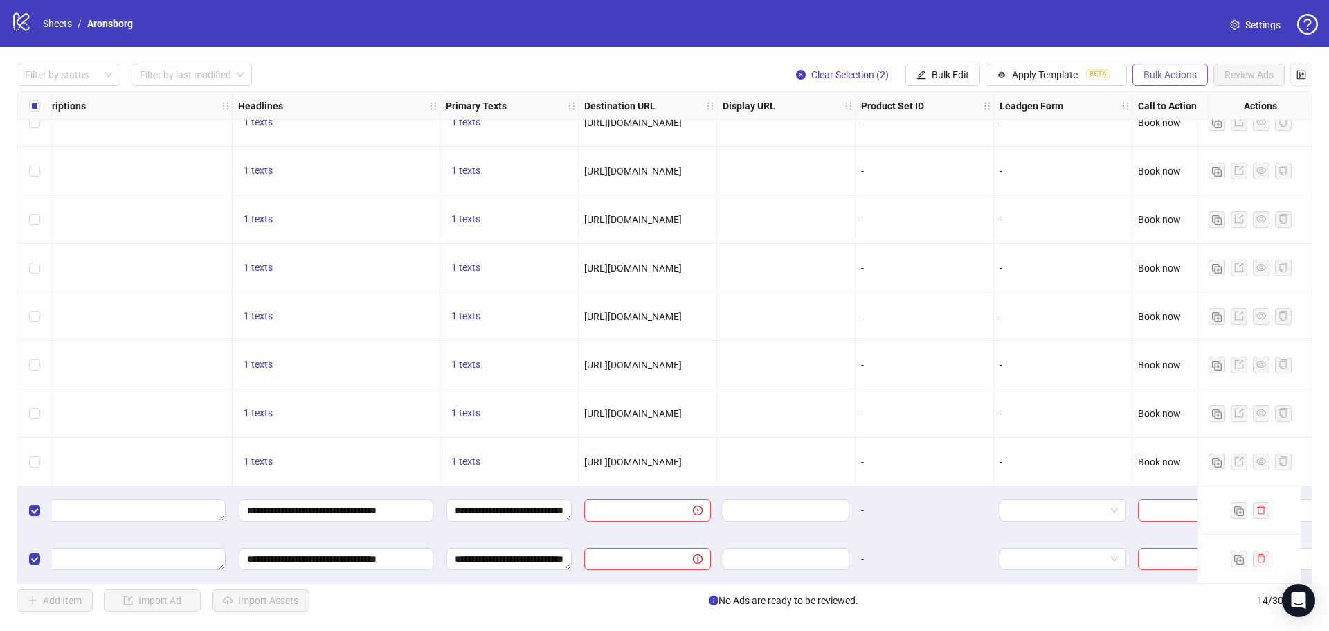
click at [1172, 75] on span "Bulk Actions" at bounding box center [1170, 74] width 53 height 11
click at [943, 75] on span "Bulk Edit" at bounding box center [950, 74] width 37 height 11
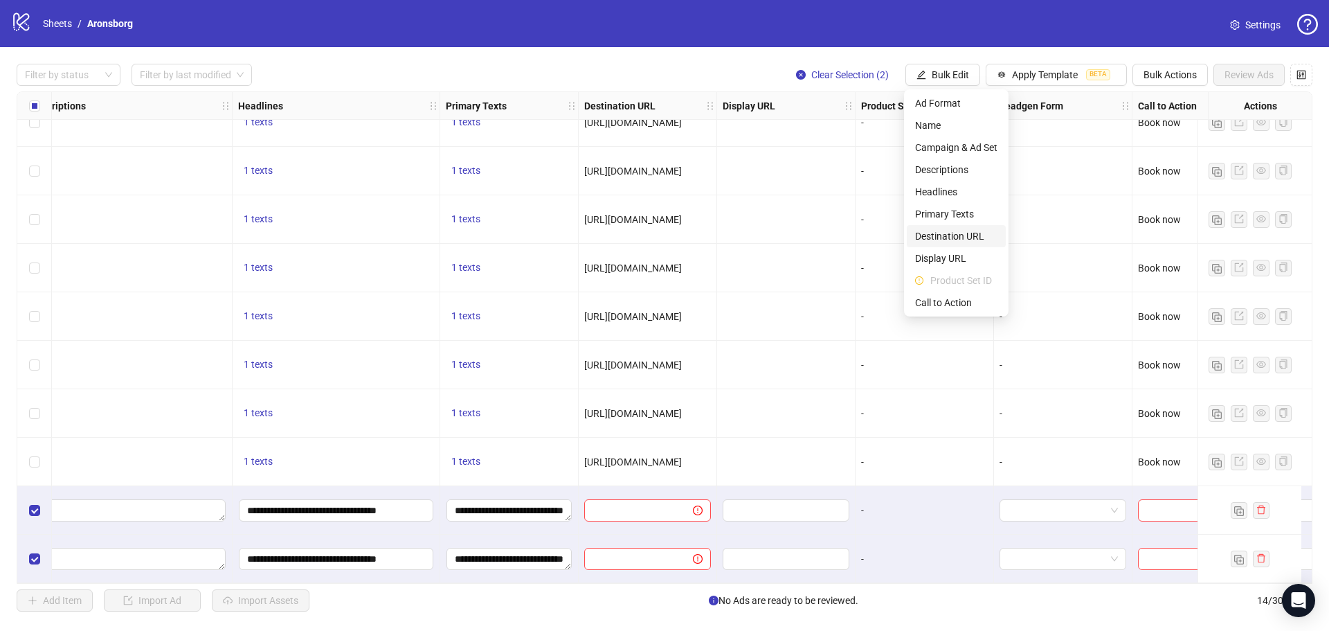
click at [975, 235] on span "Destination URL" at bounding box center [956, 235] width 82 height 15
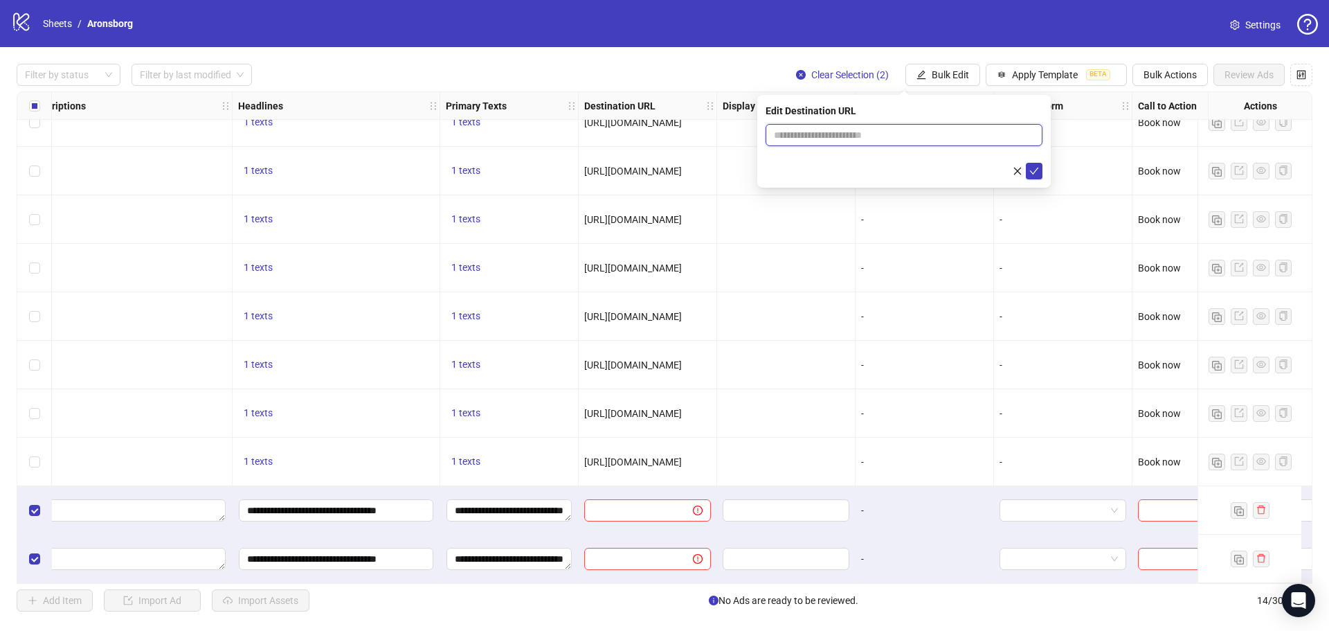
click at [927, 140] on input "text" at bounding box center [898, 134] width 249 height 15
paste input "**********"
type input "**********"
click at [1036, 166] on icon "check" at bounding box center [1034, 171] width 10 height 10
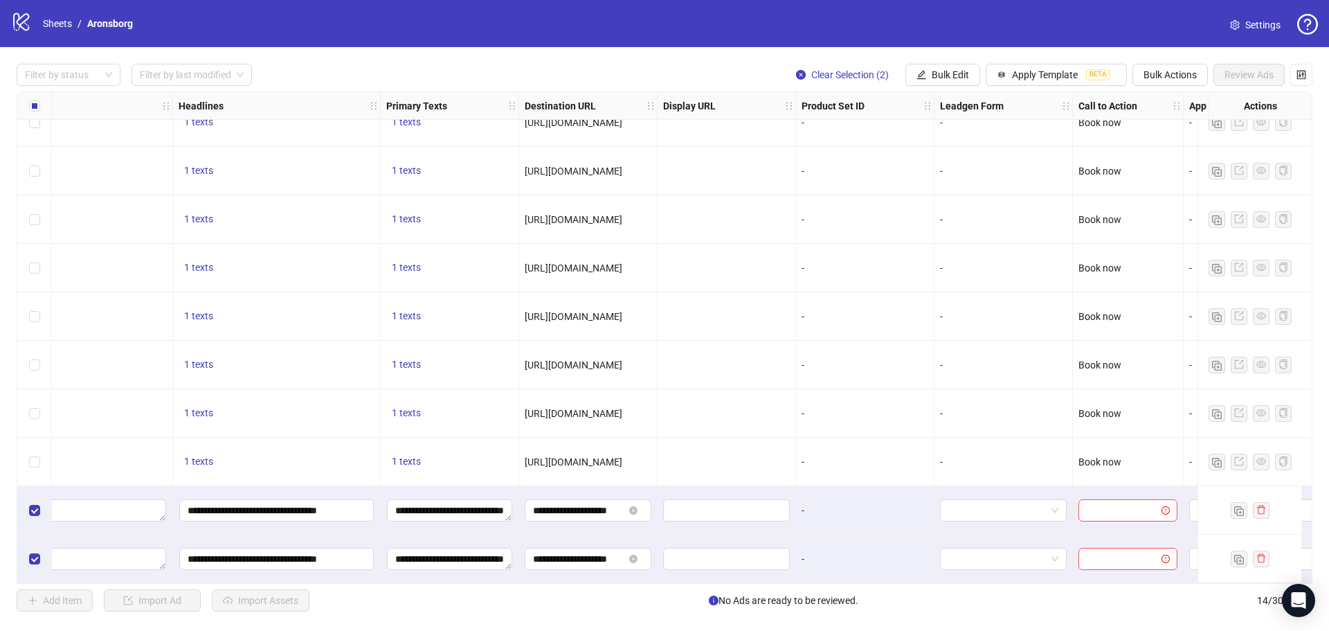
scroll to position [221, 980]
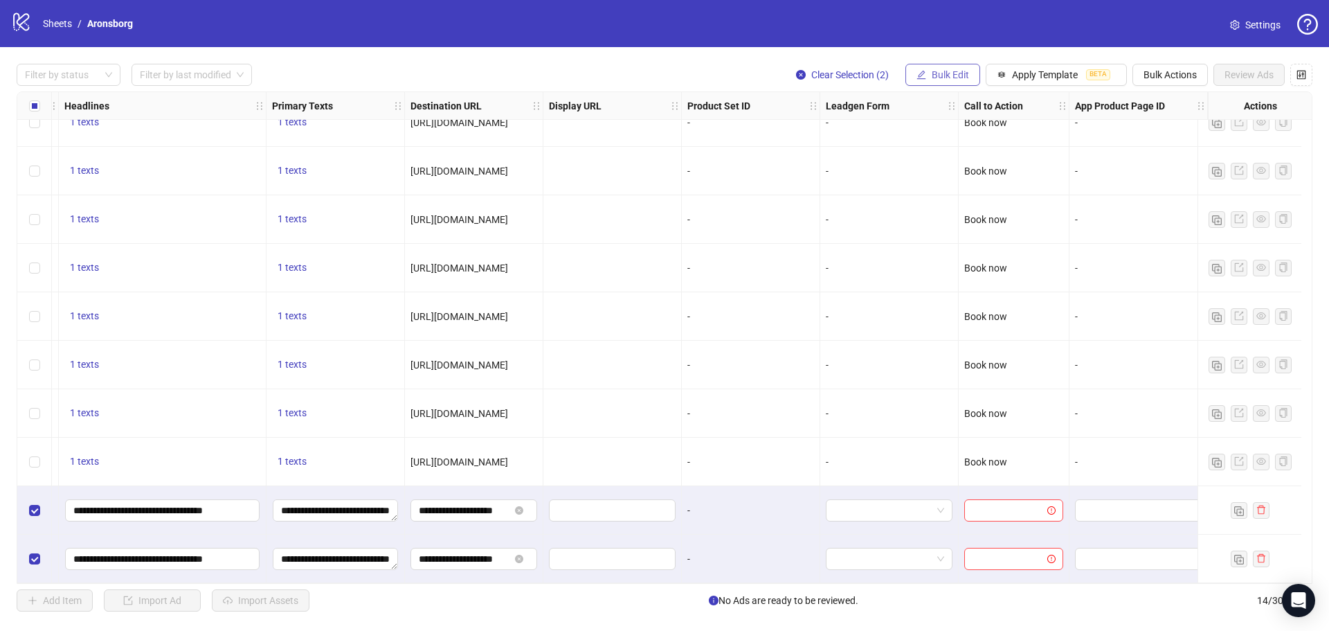
click at [961, 74] on span "Bulk Edit" at bounding box center [950, 74] width 37 height 11
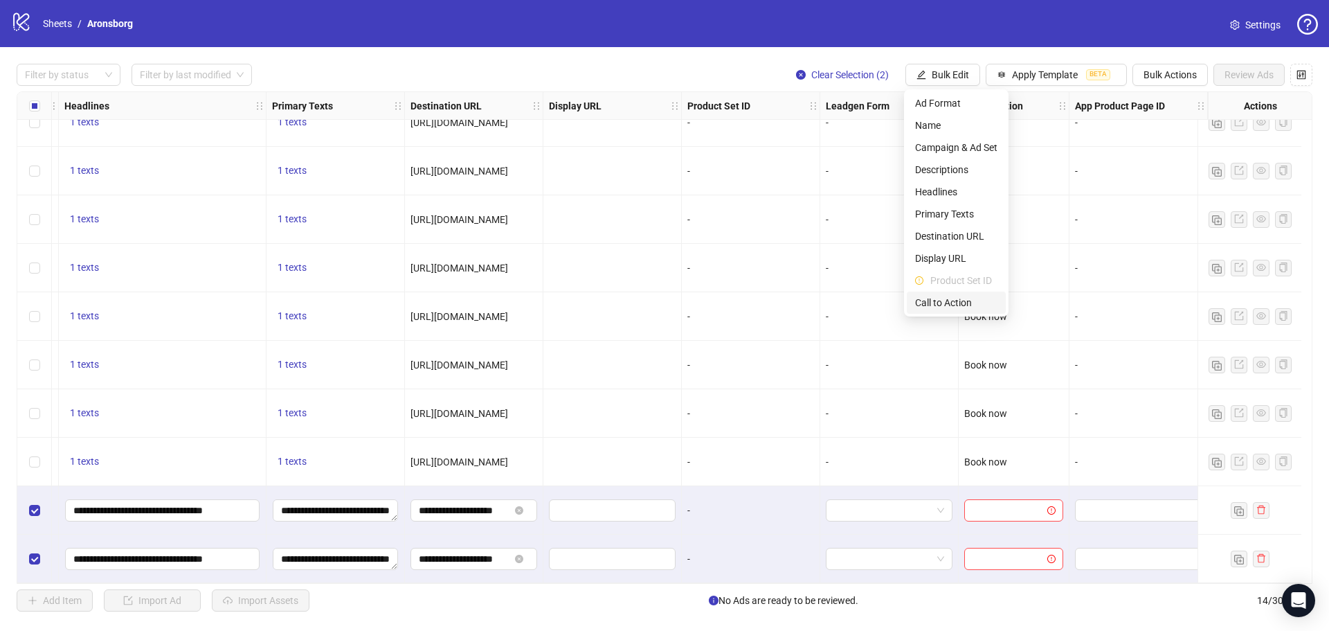
click at [950, 294] on li "Call to Action" at bounding box center [956, 302] width 99 height 22
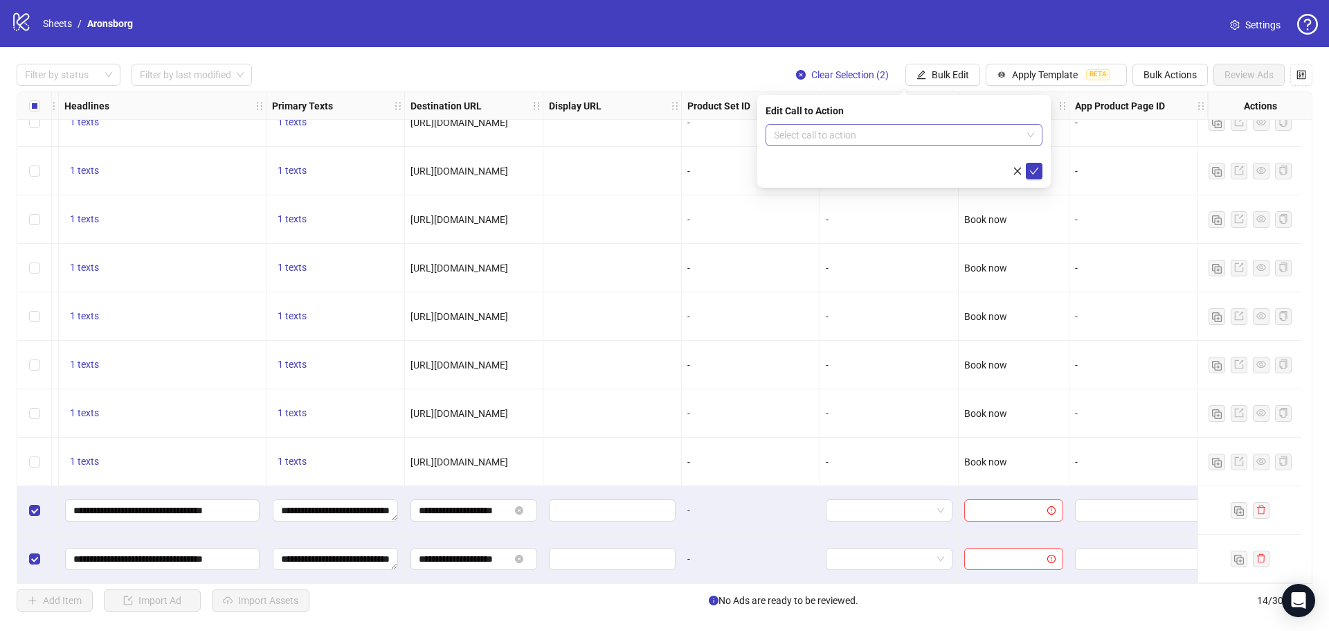
click at [886, 135] on input "search" at bounding box center [898, 135] width 248 height 21
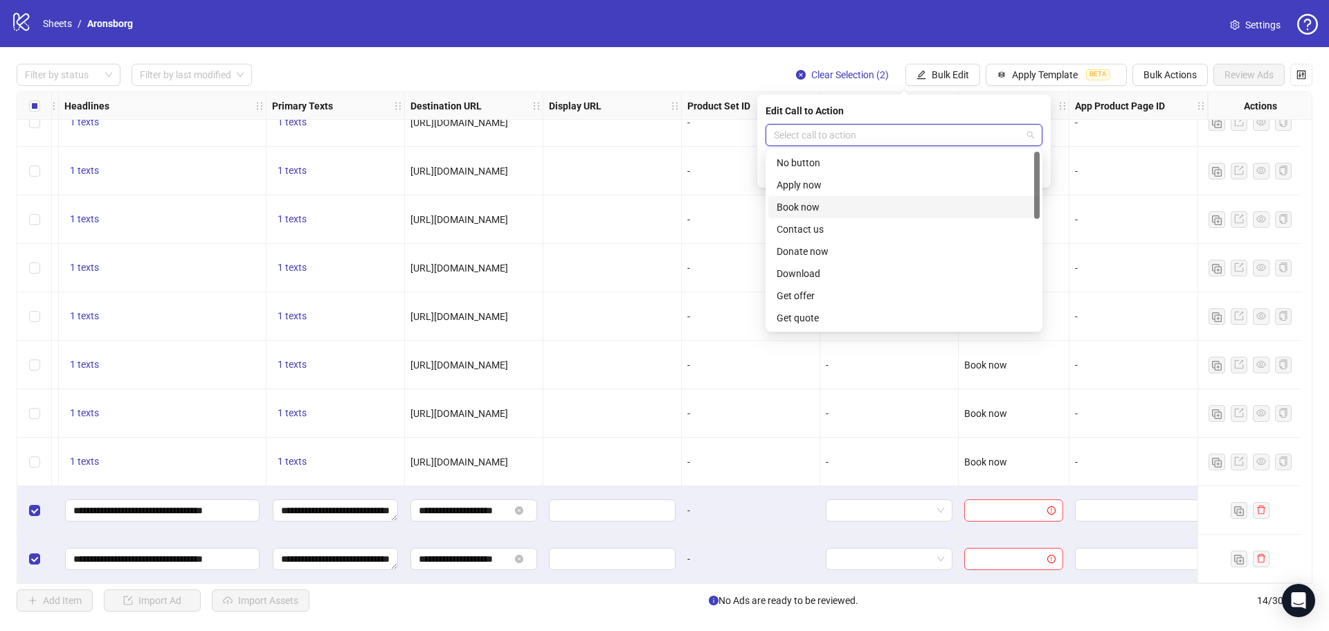
click at [890, 208] on div "Book now" at bounding box center [904, 206] width 255 height 15
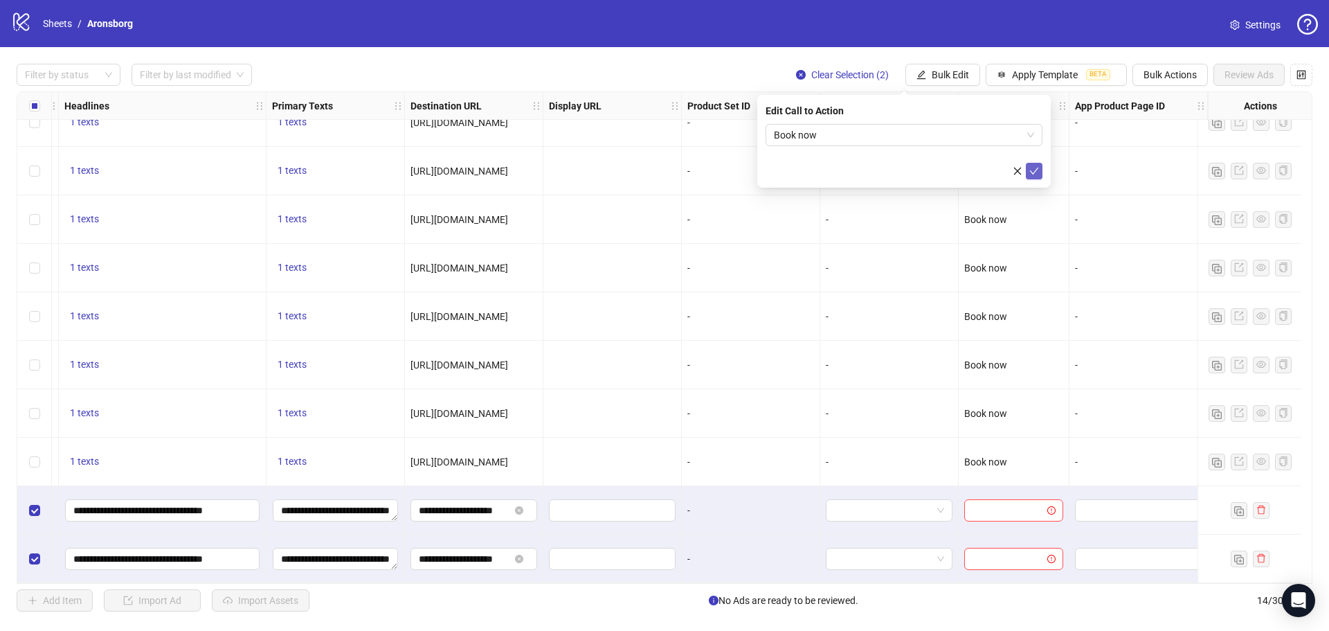
click at [1036, 168] on icon "check" at bounding box center [1034, 171] width 10 height 10
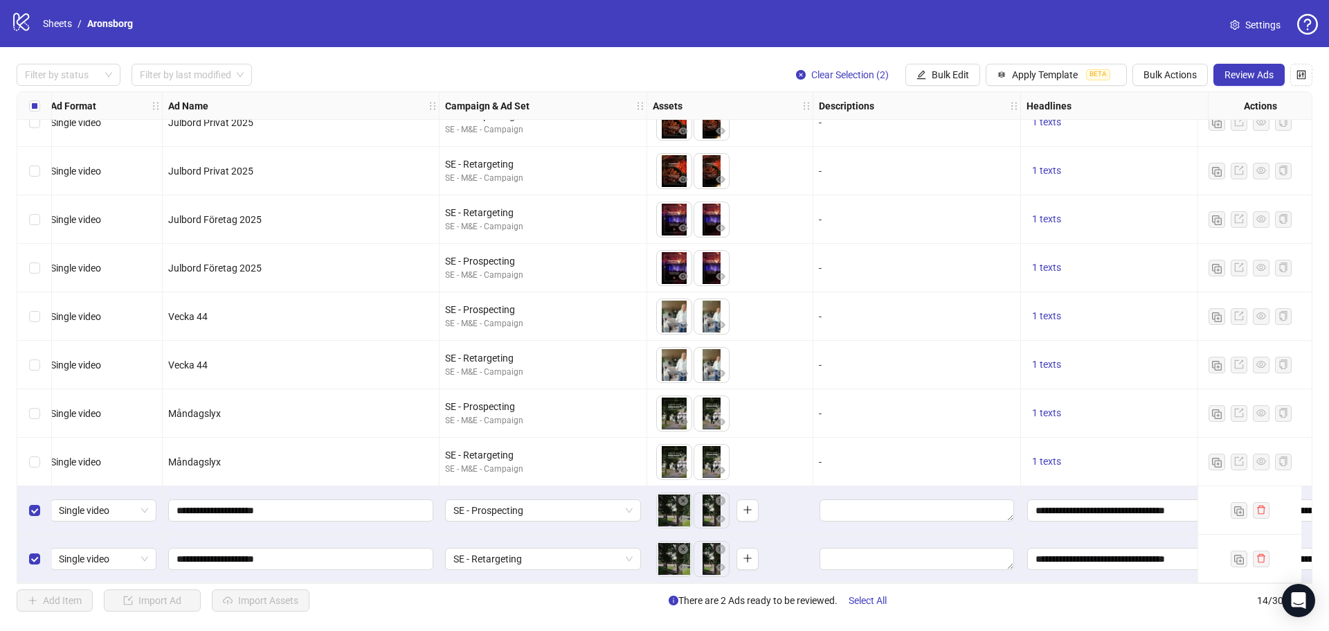
scroll to position [221, 0]
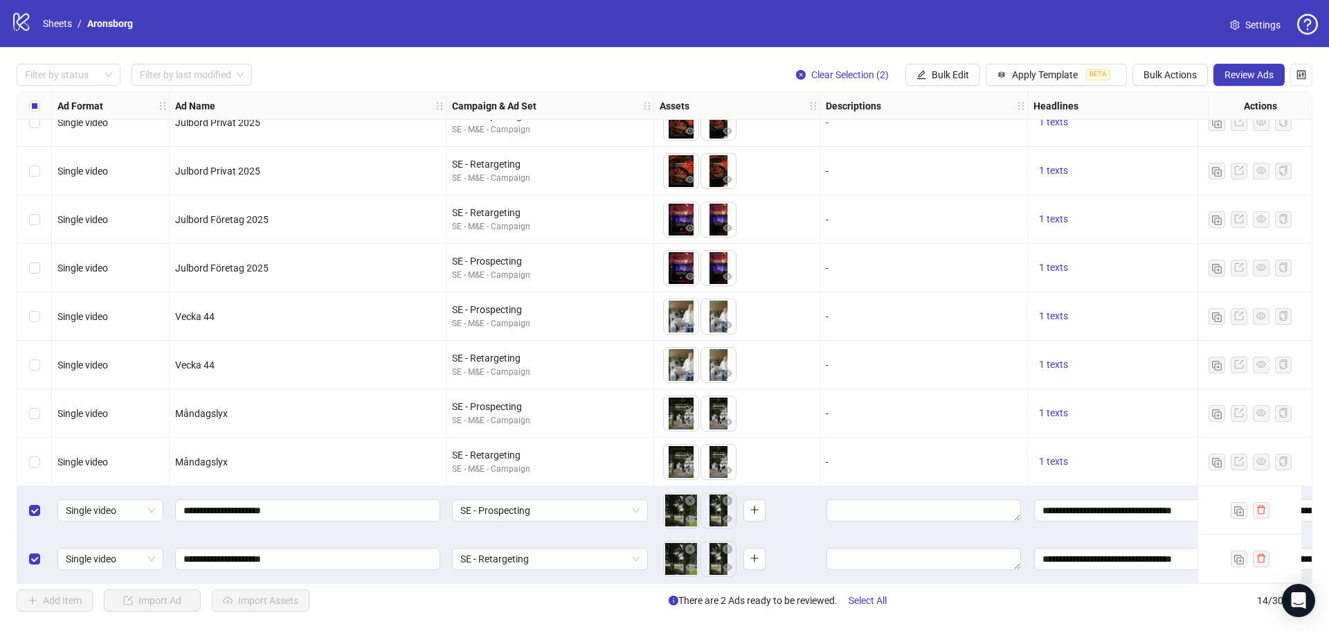
click at [430, 622] on div "Filter by status Filter by last modified Clear Selection (2) Bulk Edit Apply Te…" at bounding box center [664, 337] width 1329 height 581
click at [1236, 78] on span "Review Ads" at bounding box center [1249, 74] width 49 height 11
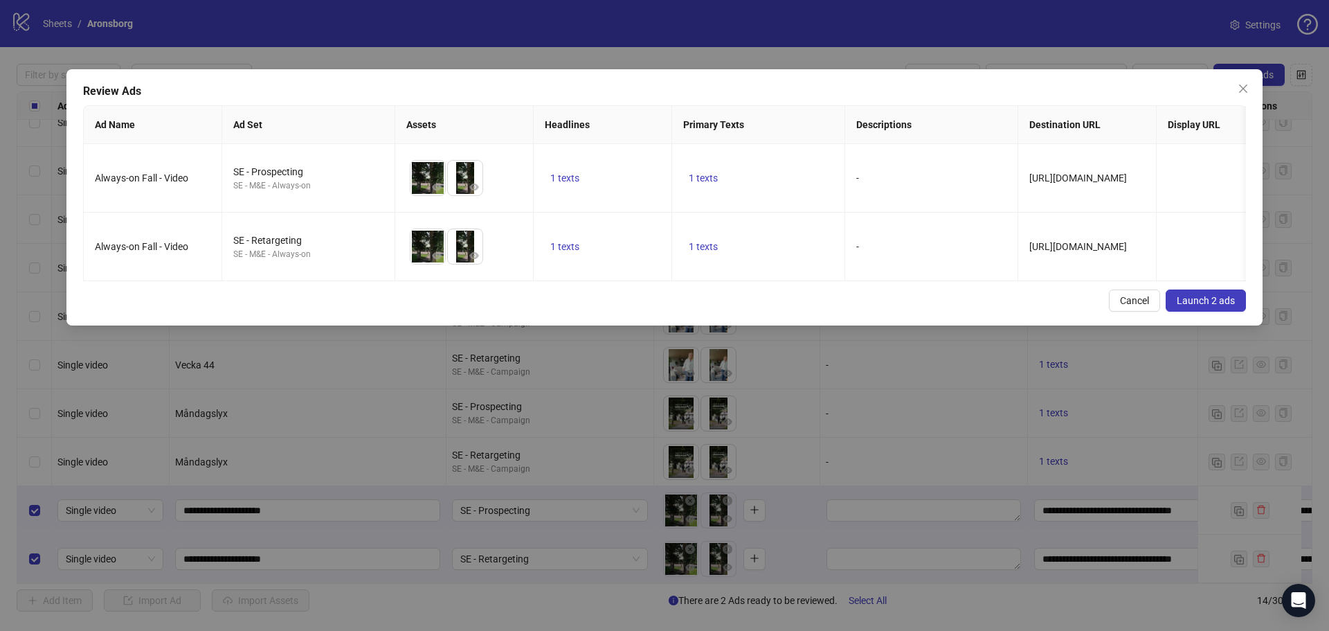
click at [1213, 306] on span "Launch 2 ads" at bounding box center [1206, 300] width 58 height 11
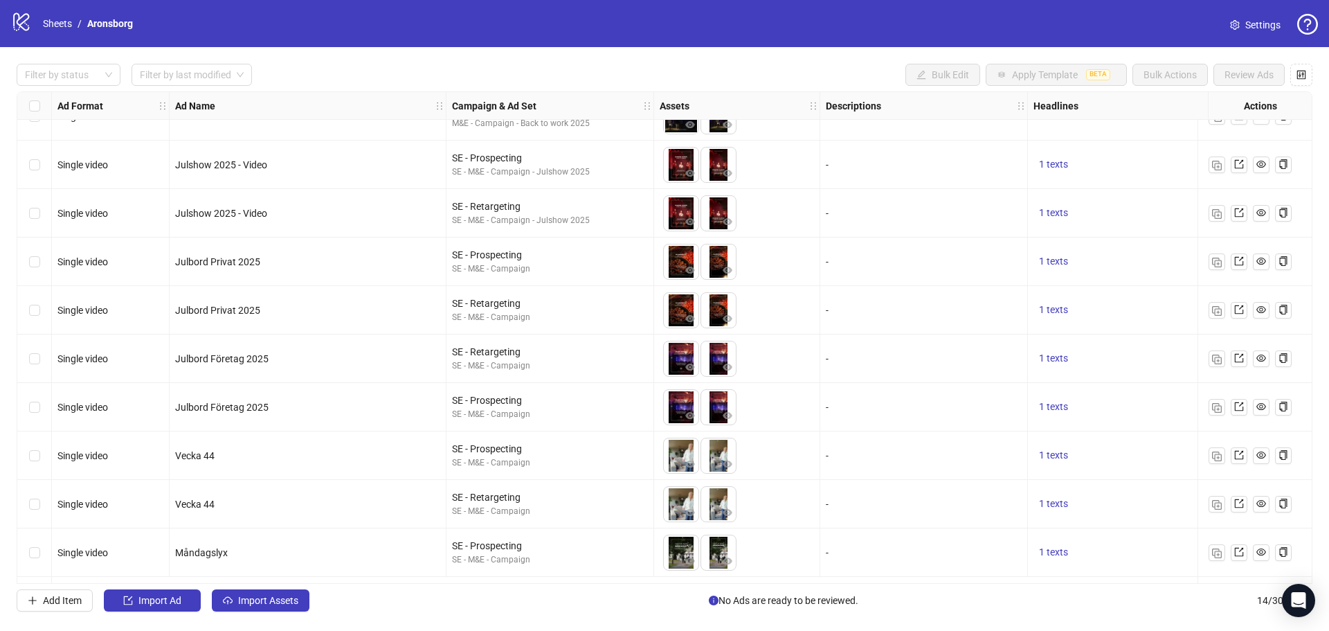
scroll to position [221, 0]
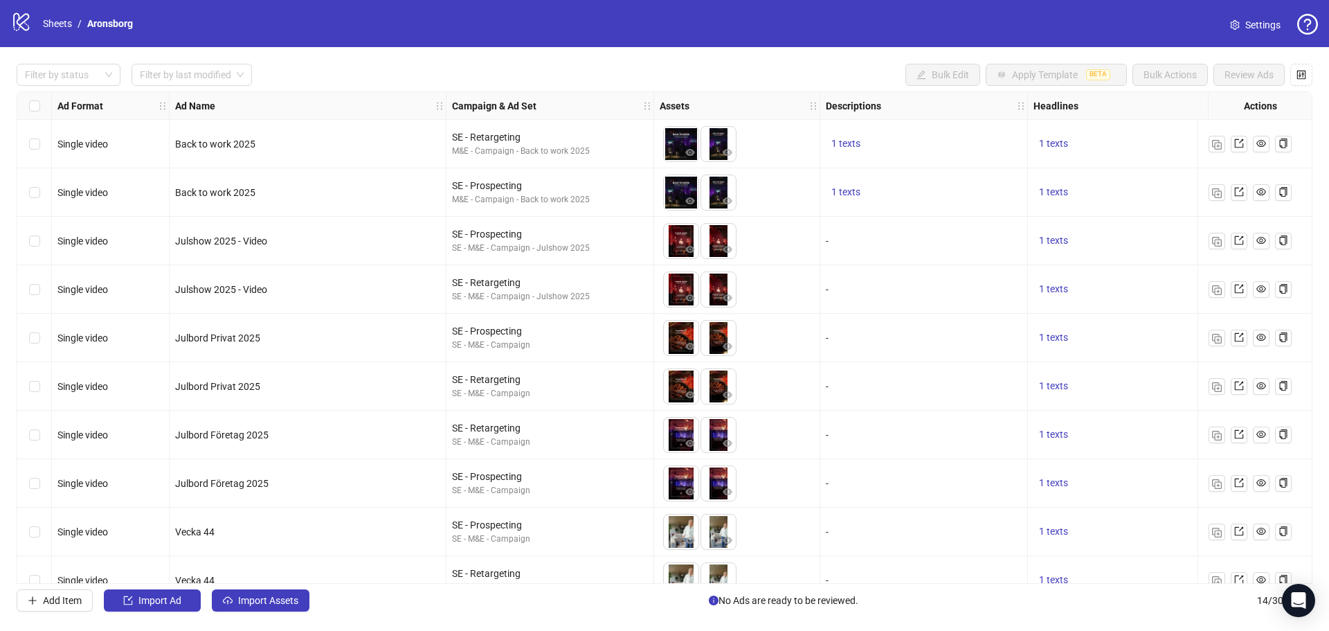
scroll to position [221, 0]
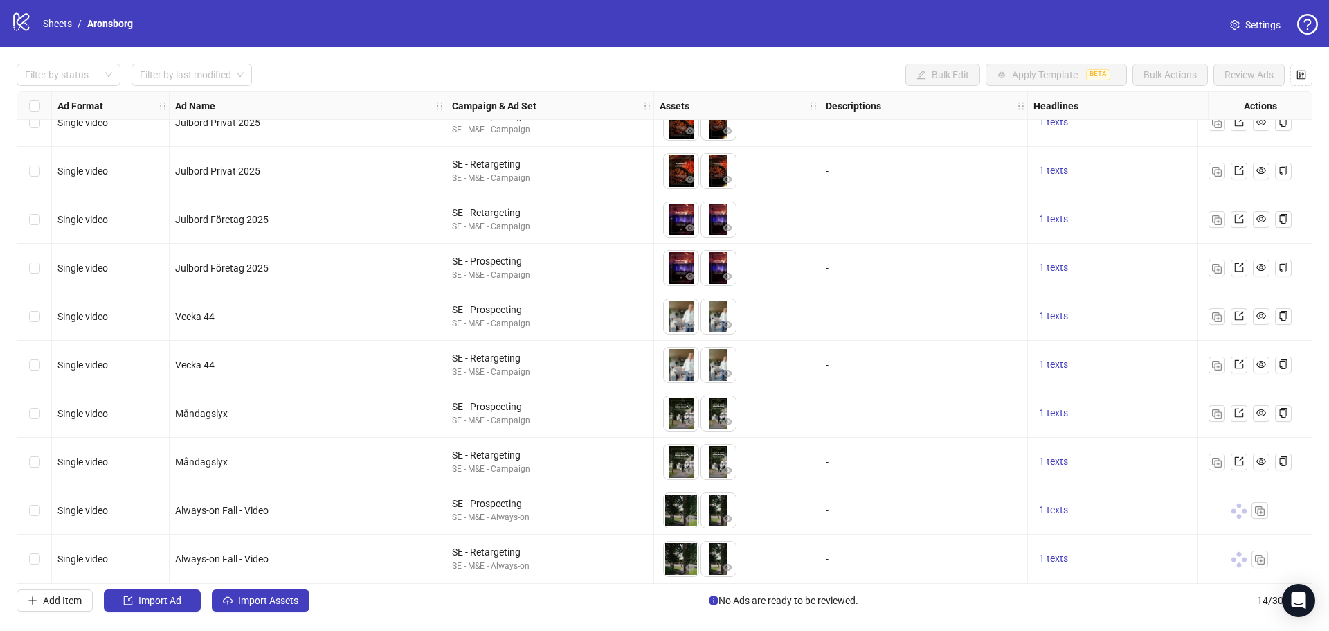
click at [372, 36] on div "logo/logo-mobile Sheets / Aronsborg Settings" at bounding box center [664, 23] width 1307 height 25
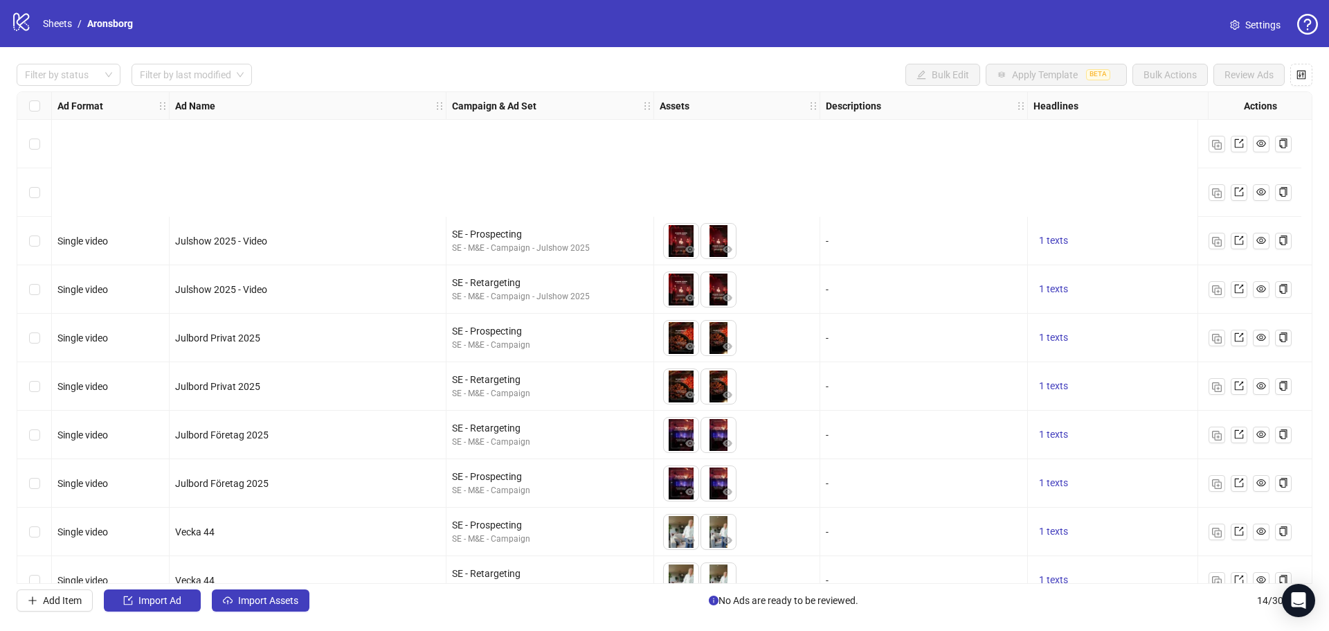
scroll to position [221, 0]
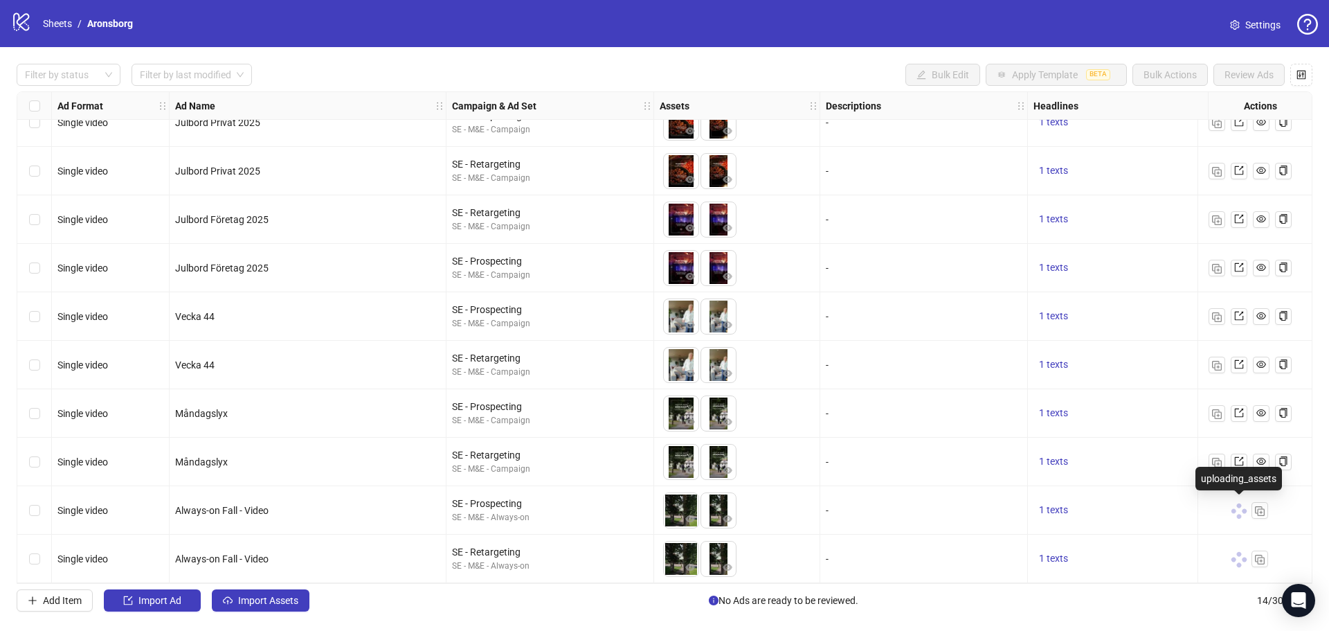
click at [1242, 507] on span at bounding box center [1238, 510] width 19 height 19
